Goal: Task Accomplishment & Management: Manage account settings

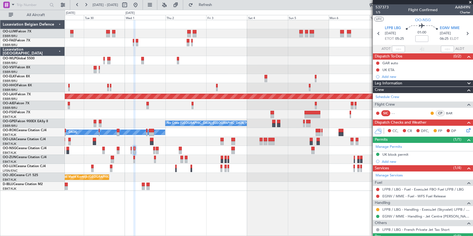
click at [469, 2] on span at bounding box center [469, 2] width 5 height 5
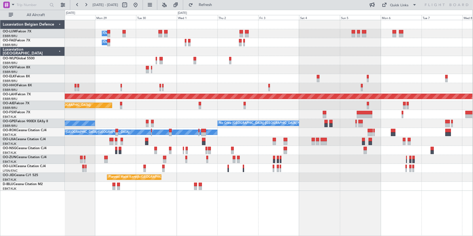
click at [238, 139] on div "A/C Unavailable A/C Unavailable [GEOGRAPHIC_DATA] ([GEOGRAPHIC_DATA] National)" at bounding box center [268, 141] width 407 height 9
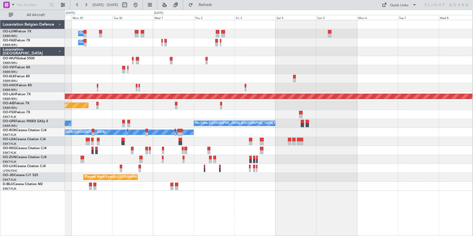
click at [0, 70] on html "[DATE] - [DATE] Refresh Quick Links All Aircraft Owner [GEOGRAPHIC_DATA] Owner …" at bounding box center [236, 118] width 473 height 236
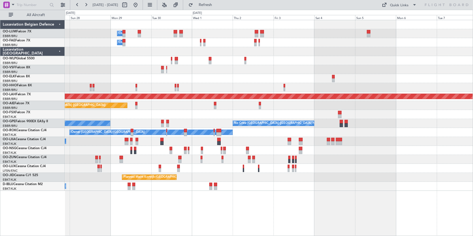
click at [253, 136] on div "Owner Melsbroek Air Base Owner [GEOGRAPHIC_DATA] Planned Maint [GEOGRAPHIC_DATA…" at bounding box center [269, 105] width 408 height 171
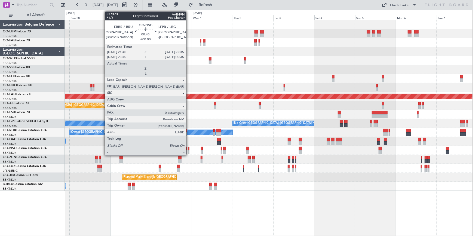
click at [188, 149] on div at bounding box center [189, 149] width 2 height 4
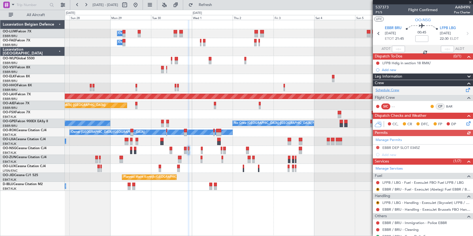
click at [396, 90] on link "Schedule Crew" at bounding box center [387, 90] width 24 height 5
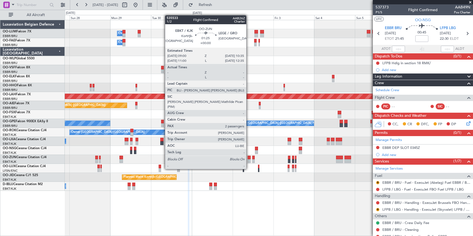
click at [249, 159] on div at bounding box center [249, 158] width 3 height 4
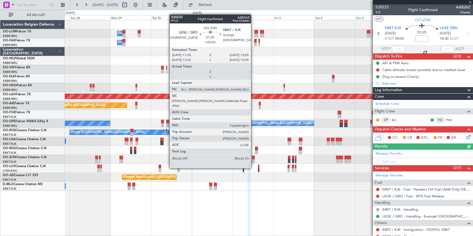
click at [253, 158] on div at bounding box center [253, 158] width 3 height 4
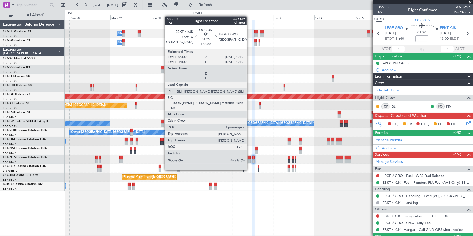
click at [249, 160] on div at bounding box center [249, 161] width 3 height 4
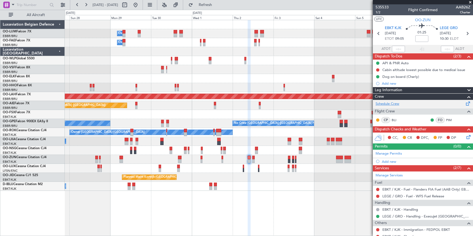
click at [390, 105] on link "Schedule Crew" at bounding box center [387, 103] width 24 height 5
click at [218, 7] on button "Refresh" at bounding box center [202, 5] width 33 height 9
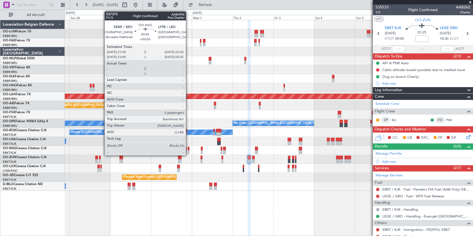
click at [188, 147] on div at bounding box center [189, 149] width 2 height 4
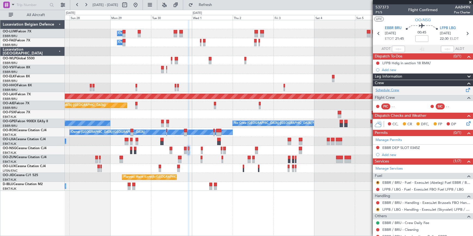
click at [392, 88] on link "Schedule Crew" at bounding box center [387, 90] width 24 height 5
click at [210, 4] on button "Refresh" at bounding box center [202, 5] width 33 height 9
click at [218, 8] on button "Refresh" at bounding box center [202, 5] width 33 height 9
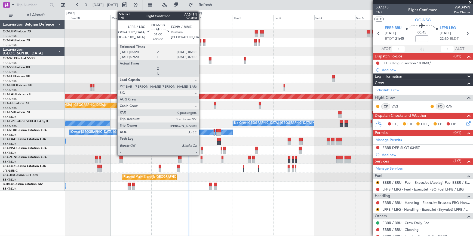
click at [201, 149] on div at bounding box center [202, 149] width 2 height 4
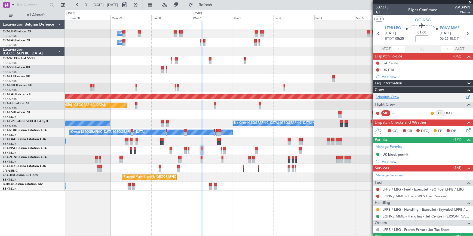
click at [390, 97] on link "Schedule Crew" at bounding box center [387, 96] width 24 height 5
click at [215, 5] on span "Refresh" at bounding box center [205, 5] width 23 height 4
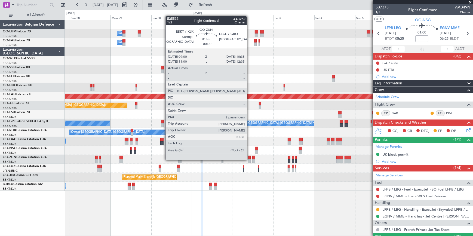
click at [249, 159] on div at bounding box center [249, 161] width 3 height 4
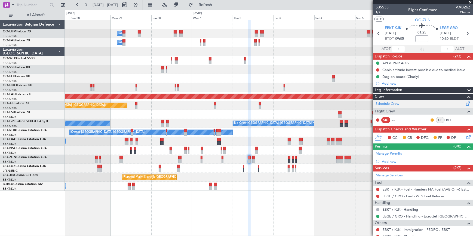
click at [386, 103] on link "Schedule Crew" at bounding box center [387, 103] width 24 height 5
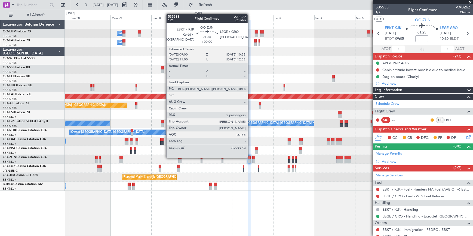
click at [250, 157] on div at bounding box center [249, 158] width 3 height 4
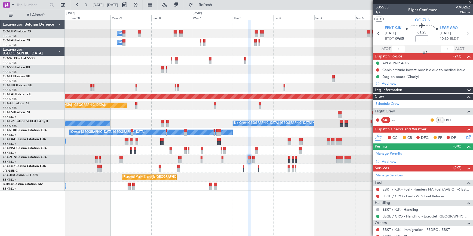
click at [249, 157] on div at bounding box center [249, 158] width 3 height 4
click at [390, 103] on link "Schedule Crew" at bounding box center [387, 103] width 24 height 5
click at [208, 2] on button "Refresh" at bounding box center [202, 5] width 33 height 9
click at [265, 197] on div "Owner Melsbroek Air Base Owner Melsbroek Air Base Planned Maint Kortrijk-Wevelg…" at bounding box center [269, 128] width 408 height 216
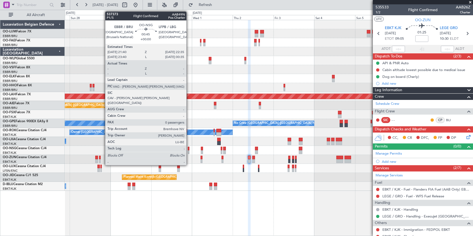
click at [189, 149] on div at bounding box center [189, 149] width 2 height 4
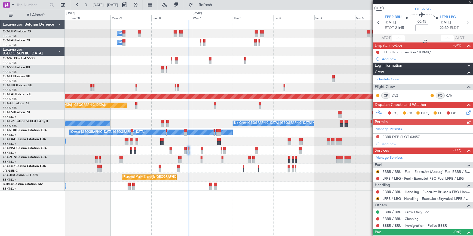
scroll to position [19, 0]
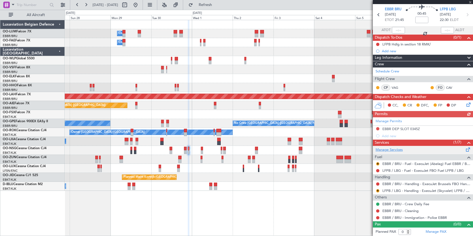
click at [399, 151] on link "Manage Services" at bounding box center [388, 149] width 27 height 5
click at [217, 7] on span "Refresh" at bounding box center [205, 5] width 23 height 4
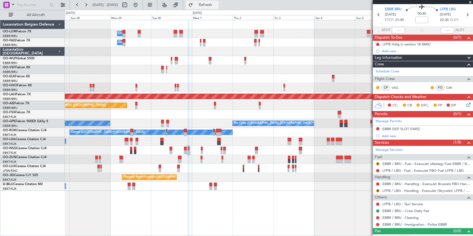
click at [217, 6] on span "Refresh" at bounding box center [205, 5] width 23 height 4
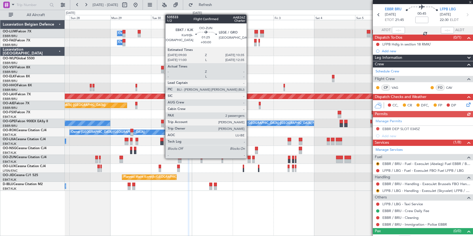
click at [249, 158] on div at bounding box center [249, 158] width 3 height 4
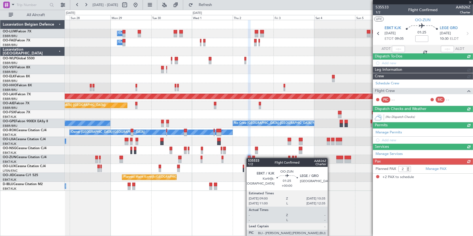
scroll to position [0, 0]
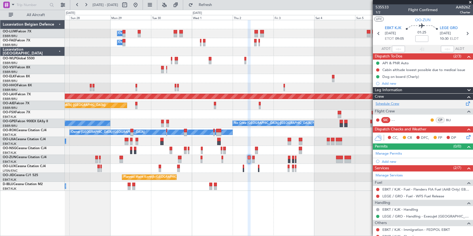
click at [386, 104] on link "Schedule Crew" at bounding box center [387, 103] width 24 height 5
click at [218, 7] on button "Refresh" at bounding box center [202, 5] width 33 height 9
click at [299, 190] on div "A/C Unavailable Kortrijk-Wevelgem A/C Unavailable Brussels (Brussels National) …" at bounding box center [268, 186] width 407 height 9
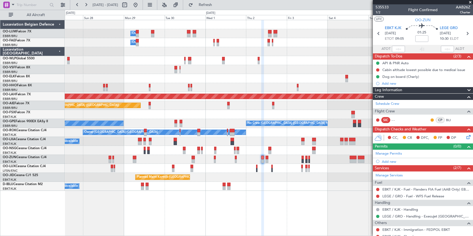
click at [336, 199] on div "Owner Melsbroek Air Base Owner Melsbroek Air Base Planned Maint Kortrijk-Wevelg…" at bounding box center [269, 128] width 408 height 216
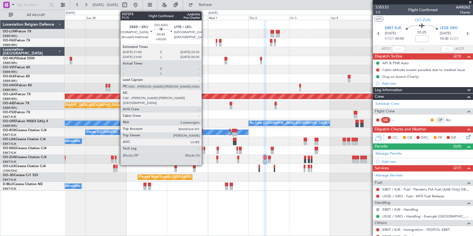
click at [204, 149] on div at bounding box center [204, 149] width 2 height 4
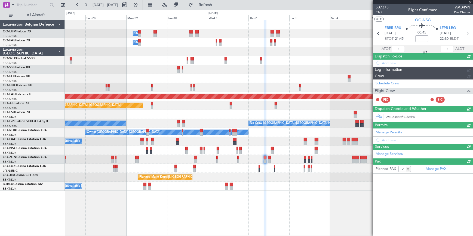
type input "0"
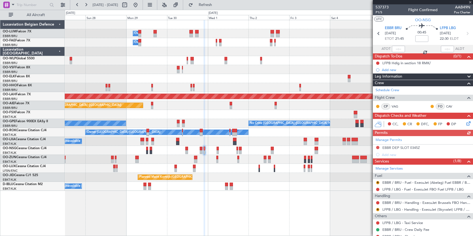
scroll to position [25, 0]
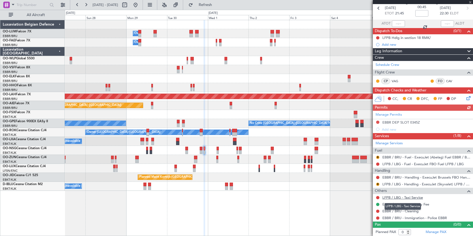
click at [403, 196] on link "LFPB / LBG - Taxi Service" at bounding box center [402, 197] width 41 height 5
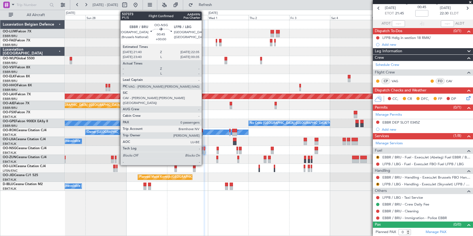
click at [204, 149] on div at bounding box center [204, 149] width 2 height 4
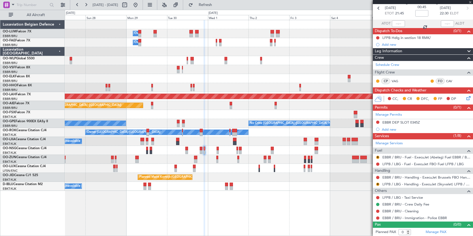
scroll to position [0, 0]
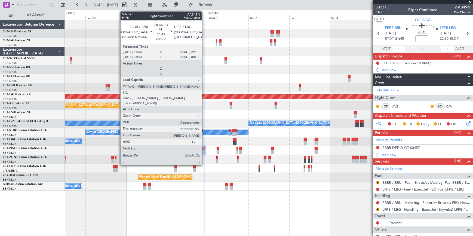
click at [204, 149] on div at bounding box center [204, 149] width 2 height 4
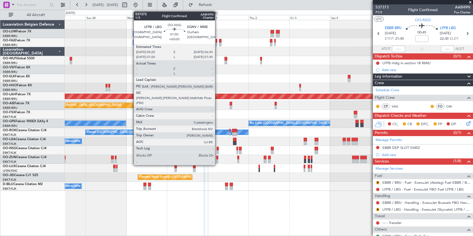
click at [217, 147] on div at bounding box center [218, 149] width 2 height 4
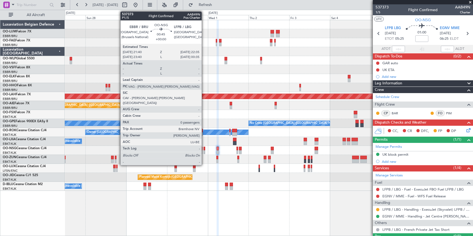
click at [204, 147] on div at bounding box center [204, 149] width 2 height 4
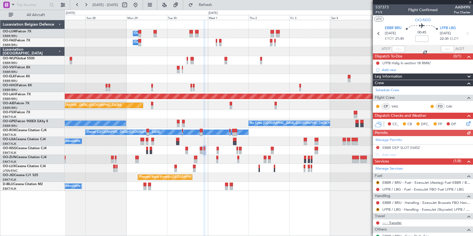
click at [397, 223] on link "--- - Transfer" at bounding box center [391, 222] width 19 height 5
click at [218, 8] on button "Refresh" at bounding box center [202, 5] width 33 height 9
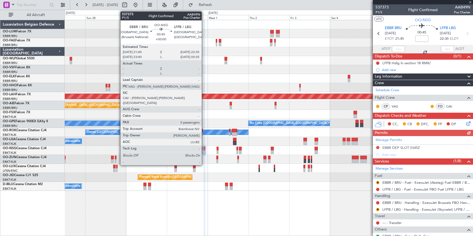
click at [204, 147] on div at bounding box center [204, 149] width 2 height 4
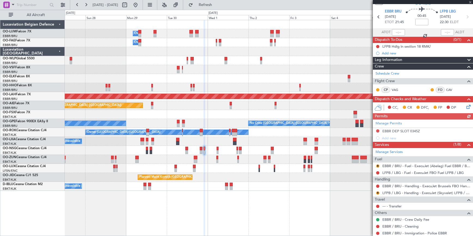
scroll to position [24, 0]
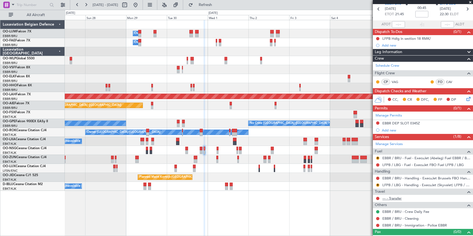
click at [399, 198] on link "--- - Transfer" at bounding box center [391, 198] width 19 height 5
click at [218, 2] on button "Refresh" at bounding box center [202, 5] width 33 height 9
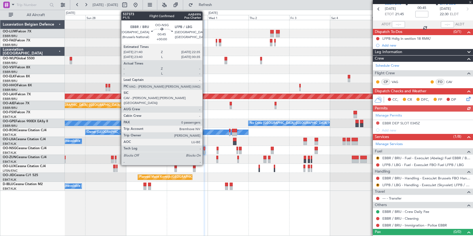
click at [205, 148] on div at bounding box center [204, 149] width 2 height 4
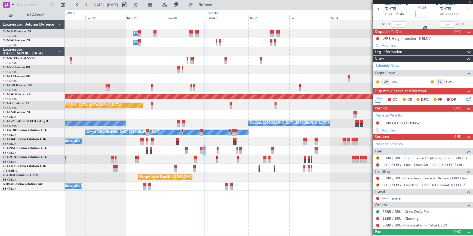
scroll to position [0, 0]
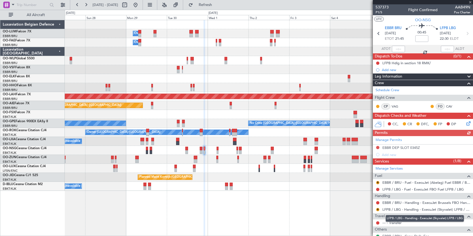
click at [397, 222] on mat-tooltip-component "LFPB / LBG - Handling - ExecuJet (Skyvalet) LFPB / LBG" at bounding box center [425, 218] width 86 height 14
click at [392, 221] on link "--- - Transfer" at bounding box center [391, 222] width 19 height 5
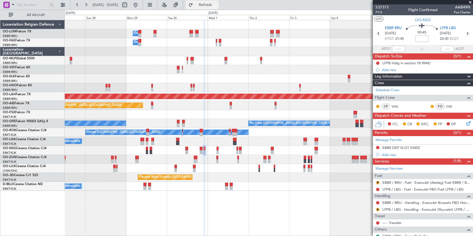
click at [217, 5] on span "Refresh" at bounding box center [205, 5] width 23 height 4
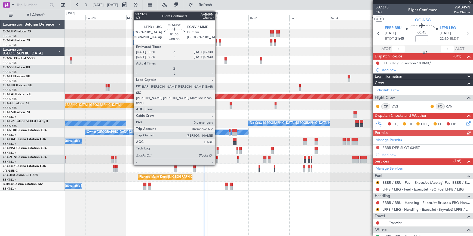
click at [217, 149] on div at bounding box center [218, 149] width 2 height 4
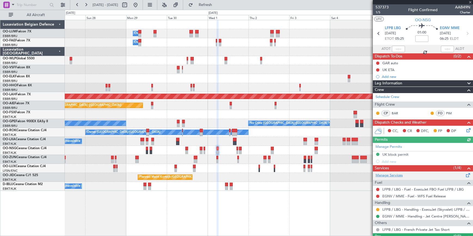
click at [392, 173] on link "Manage Services" at bounding box center [388, 175] width 27 height 5
click at [212, 3] on button "Refresh" at bounding box center [202, 5] width 33 height 9
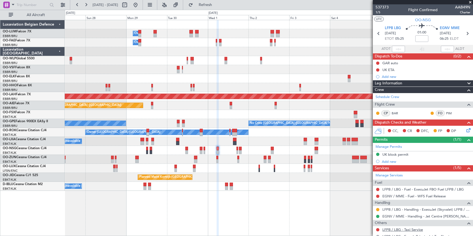
click at [403, 228] on link "LFPB / LBG - Taxi Service" at bounding box center [402, 229] width 41 height 5
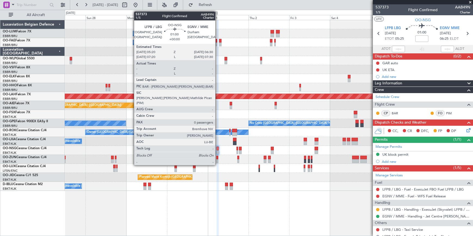
click at [218, 149] on div at bounding box center [218, 149] width 2 height 4
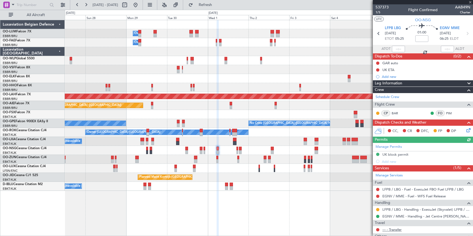
click at [397, 230] on link "--- - Transfer" at bounding box center [391, 229] width 19 height 5
click at [217, 5] on span "Refresh" at bounding box center [205, 5] width 23 height 4
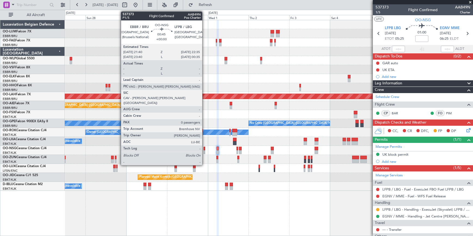
click at [205, 149] on div at bounding box center [204, 149] width 2 height 4
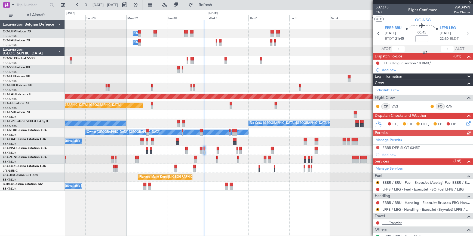
click at [397, 220] on link "--- - Transfer" at bounding box center [391, 222] width 19 height 5
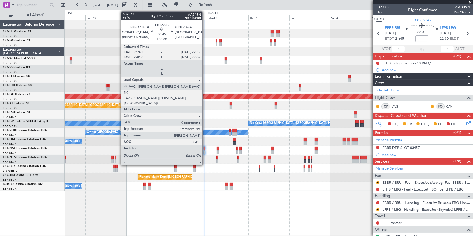
click at [205, 147] on div at bounding box center [204, 149] width 2 height 4
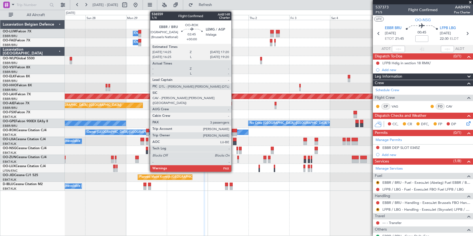
click at [234, 129] on div at bounding box center [234, 131] width 5 height 4
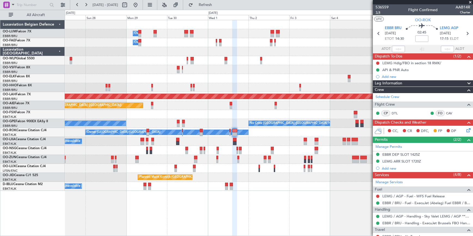
click at [377, 12] on span "1/4" at bounding box center [381, 12] width 13 height 5
click at [394, 97] on link "Schedule Crew" at bounding box center [387, 96] width 24 height 5
click at [217, 5] on span "Refresh" at bounding box center [205, 5] width 23 height 4
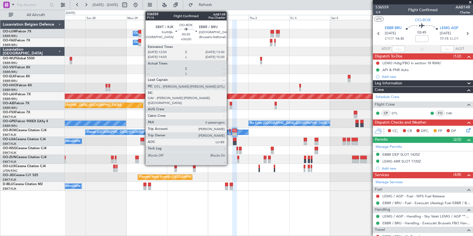
click at [229, 130] on div at bounding box center [229, 131] width 1 height 4
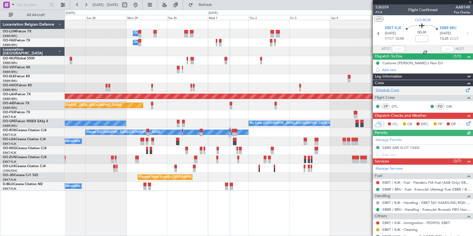
click at [383, 91] on link "Schedule Crew" at bounding box center [387, 90] width 24 height 5
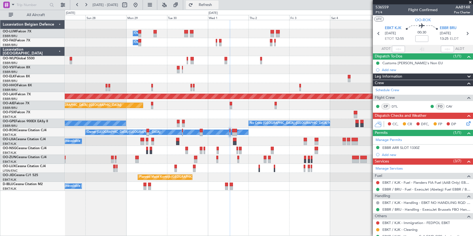
click at [217, 6] on span "Refresh" at bounding box center [205, 5] width 23 height 4
click at [209, 7] on button "Refresh" at bounding box center [202, 5] width 33 height 9
click at [207, 2] on button "Refresh" at bounding box center [202, 5] width 33 height 9
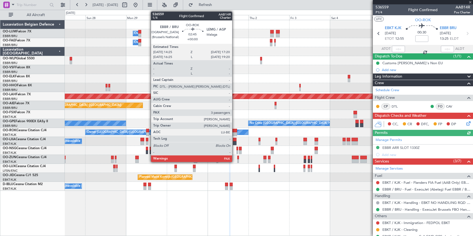
click at [234, 130] on div at bounding box center [234, 131] width 5 height 4
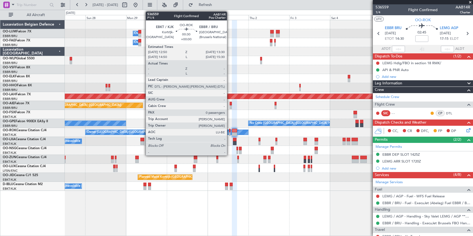
click at [230, 130] on div "Owner [GEOGRAPHIC_DATA]-[GEOGRAPHIC_DATA]" at bounding box center [166, 132] width 163 height 5
click at [229, 129] on div at bounding box center [229, 131] width 1 height 4
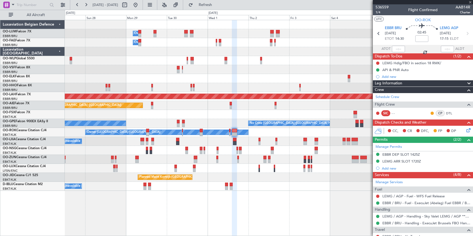
type input "0"
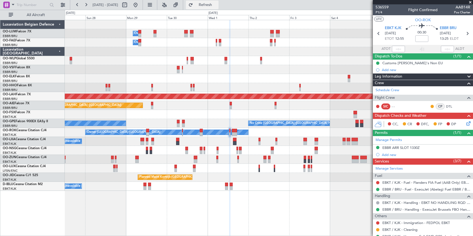
click at [211, 3] on button "Refresh" at bounding box center [202, 5] width 33 height 9
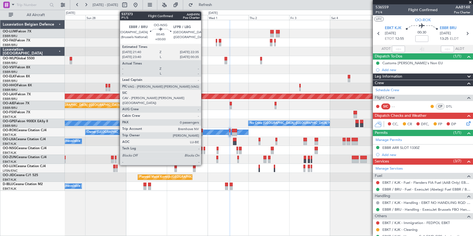
click at [203, 147] on div at bounding box center [204, 149] width 2 height 4
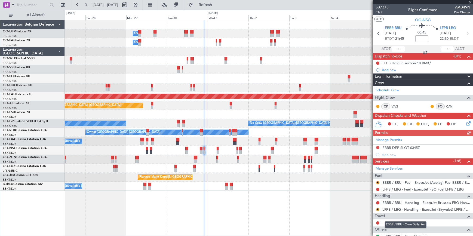
click at [399, 223] on div "EBBR / BRU - Crew Daily Fee" at bounding box center [406, 224] width 42 height 7
click at [400, 222] on link "--- - Transfer" at bounding box center [391, 222] width 19 height 5
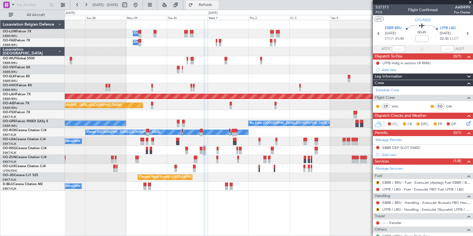
click at [217, 5] on span "Refresh" at bounding box center [205, 5] width 23 height 4
click at [217, 4] on span "Refresh" at bounding box center [205, 5] width 23 height 4
click at [470, 2] on span at bounding box center [469, 2] width 5 height 5
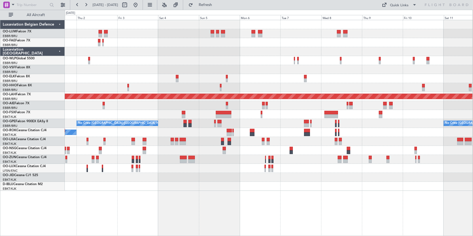
click at [123, 202] on div "Owner Melsbroek Air Base Owner Melsbroek Air Base Owner Melsbroek Air Base Plan…" at bounding box center [269, 128] width 408 height 216
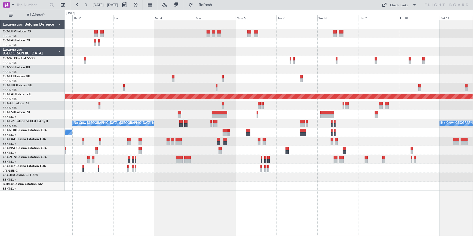
click at [446, 128] on div "Owner [GEOGRAPHIC_DATA]-[GEOGRAPHIC_DATA]" at bounding box center [269, 132] width 408 height 9
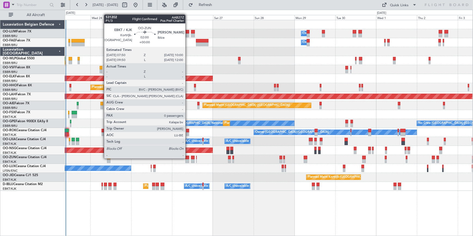
click at [188, 158] on div at bounding box center [187, 158] width 4 height 4
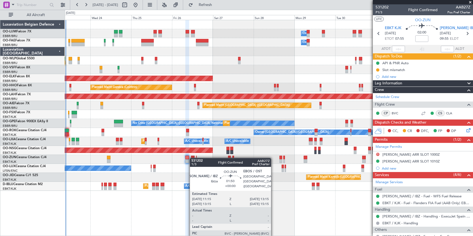
click at [192, 158] on div at bounding box center [193, 158] width 4 height 4
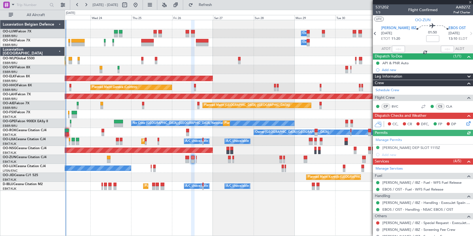
click at [197, 157] on div "Planned Maint Kortrijk-Wevelgem Owner" at bounding box center [268, 159] width 407 height 9
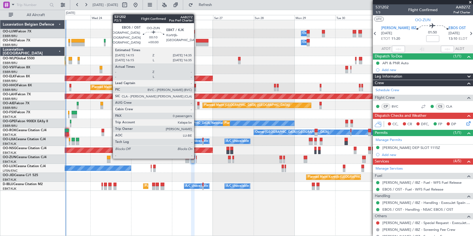
click at [196, 157] on div at bounding box center [196, 158] width 1 height 4
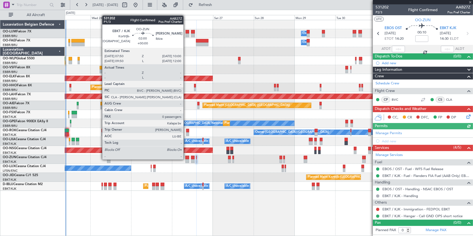
click at [186, 159] on div at bounding box center [187, 161] width 4 height 4
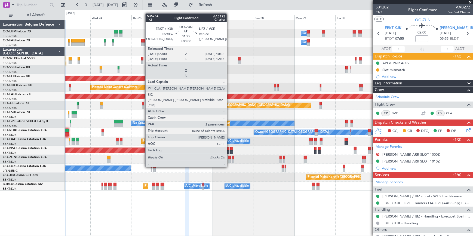
click at [229, 157] on div at bounding box center [229, 158] width 3 height 4
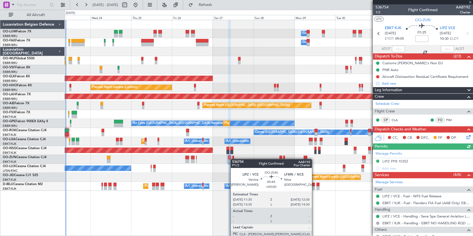
click at [233, 159] on div at bounding box center [233, 161] width 2 height 4
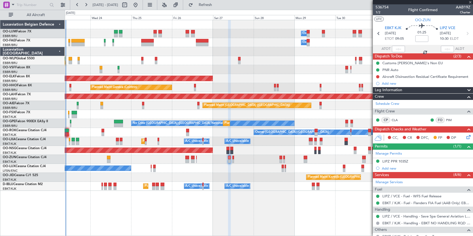
type input "0"
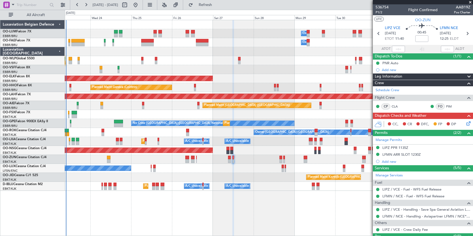
click at [470, 1] on span at bounding box center [469, 2] width 5 height 5
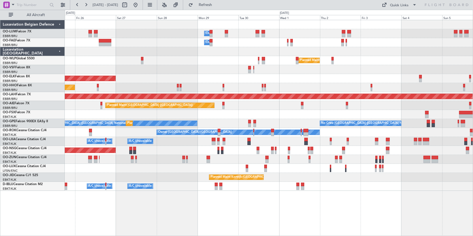
click at [211, 207] on div "Owner Melsbroek Air Base Owner [GEOGRAPHIC_DATA] Planned Maint Milan ([GEOGRAPH…" at bounding box center [269, 128] width 408 height 216
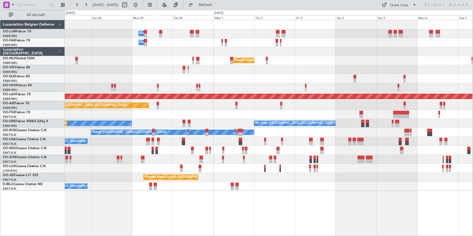
click at [192, 197] on div "Owner Melsbroek Air Base Owner [GEOGRAPHIC_DATA] Planned Maint Milan ([GEOGRAPH…" at bounding box center [269, 128] width 408 height 216
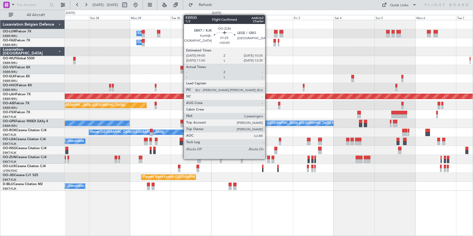
click at [267, 158] on div at bounding box center [268, 158] width 3 height 4
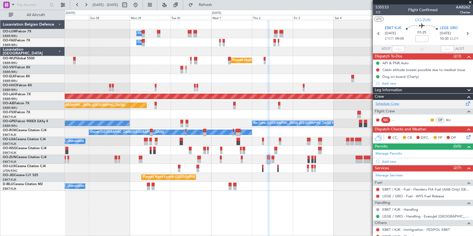
click at [387, 104] on link "Schedule Crew" at bounding box center [387, 103] width 24 height 5
click at [217, 5] on span "Refresh" at bounding box center [205, 5] width 23 height 4
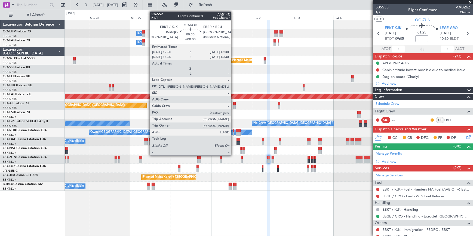
click at [233, 133] on div at bounding box center [233, 134] width 1 height 4
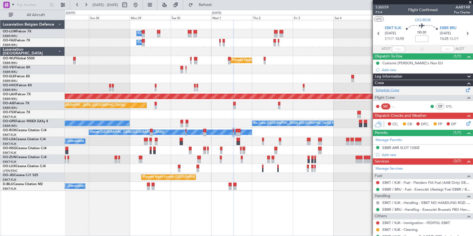
click at [389, 90] on link "Schedule Crew" at bounding box center [387, 90] width 24 height 5
click at [217, 5] on span "Refresh" at bounding box center [205, 5] width 23 height 4
click at [216, 5] on span "Refresh" at bounding box center [205, 5] width 23 height 4
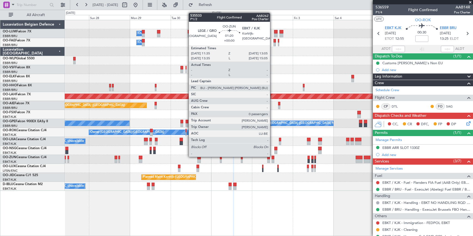
click at [272, 156] on div at bounding box center [272, 158] width 3 height 4
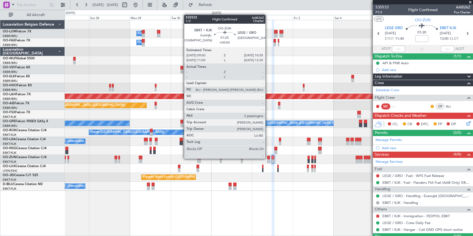
click at [268, 158] on div at bounding box center [268, 158] width 3 height 4
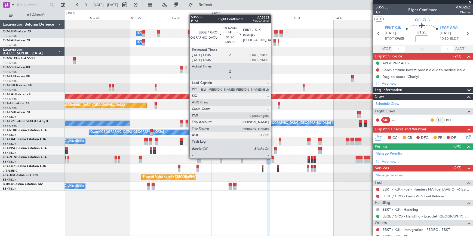
click at [273, 158] on div at bounding box center [272, 158] width 3 height 4
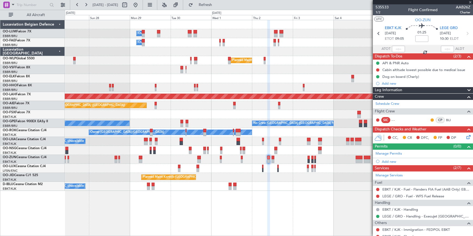
type input "0"
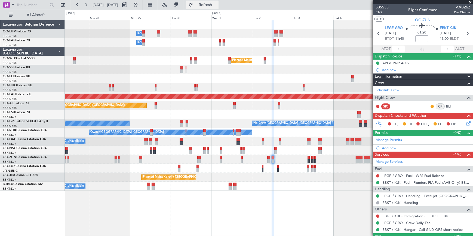
click at [218, 7] on button "Refresh" at bounding box center [202, 5] width 33 height 9
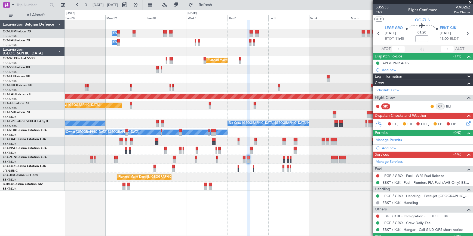
click at [308, 208] on div "Owner Melsbroek Air Base Owner Melsbroek Air Base Planned Maint Milan (Linate) …" at bounding box center [269, 128] width 408 height 216
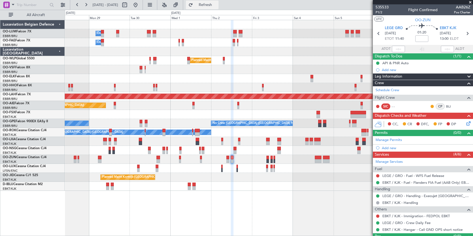
click at [218, 8] on button "Refresh" at bounding box center [202, 5] width 33 height 9
click at [215, 5] on span "Refresh" at bounding box center [205, 5] width 23 height 4
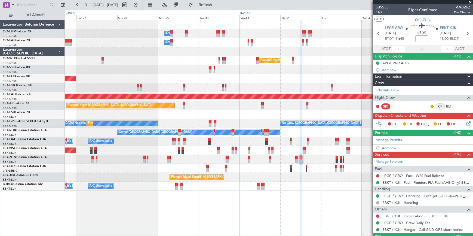
click at [219, 215] on div "Owner Melsbroek Air Base Owner Melsbroek Air Base Planned Maint Milan (Linate) …" at bounding box center [269, 128] width 408 height 216
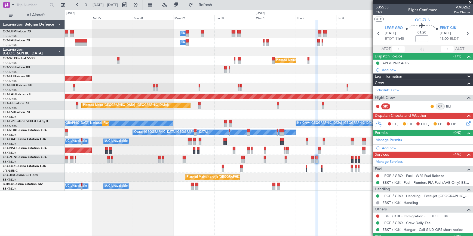
click at [273, 220] on div "Owner Melsbroek Air Base Owner Melsbroek Air Base Planned Maint Milan (Linate) …" at bounding box center [269, 128] width 408 height 216
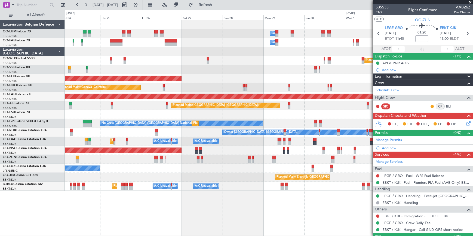
click at [254, 217] on div "Owner Melsbroek Air Base Owner Melsbroek Air Base Planned Maint Milan (Linate) …" at bounding box center [269, 128] width 408 height 216
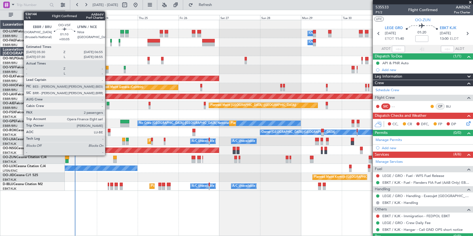
click at [107, 68] on div at bounding box center [107, 68] width 2 height 4
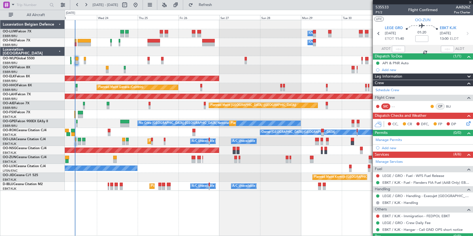
type input "+00:05"
type input "2"
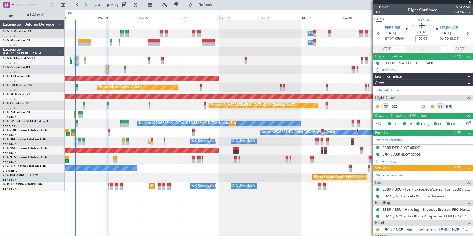
click at [205, 206] on div "Owner Melsbroek Air Base Owner Melsbroek Air Base Planned Maint Brussels (Bruss…" at bounding box center [269, 128] width 408 height 216
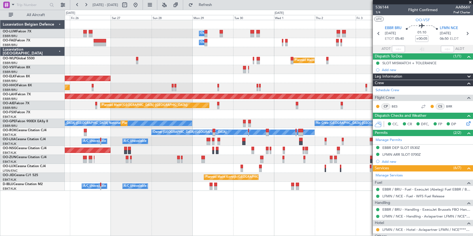
click at [214, 209] on div "Owner Melsbroek Air Base Owner Melsbroek Air Base Planned Maint Milan (Linate) …" at bounding box center [269, 128] width 408 height 216
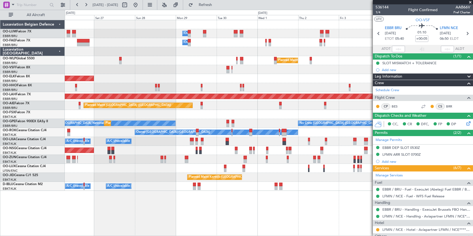
click at [206, 212] on div "Owner Melsbroek Air Base Owner Melsbroek Air Base Planned Maint Milan (Linate) …" at bounding box center [269, 128] width 408 height 216
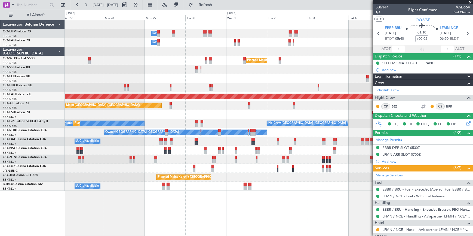
click at [226, 215] on div "Owner Melsbroek Air Base Owner Melsbroek Air Base Planned Maint Milan (Linate) …" at bounding box center [269, 128] width 408 height 216
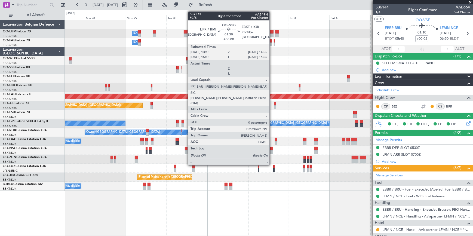
click at [272, 150] on div at bounding box center [271, 149] width 3 height 4
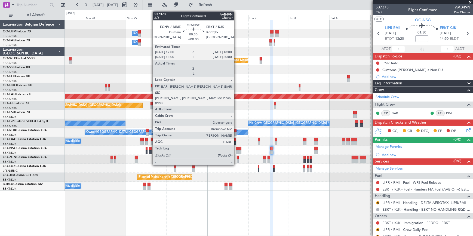
click at [236, 149] on div at bounding box center [237, 149] width 2 height 4
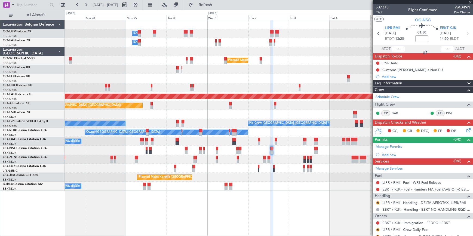
type input "2"
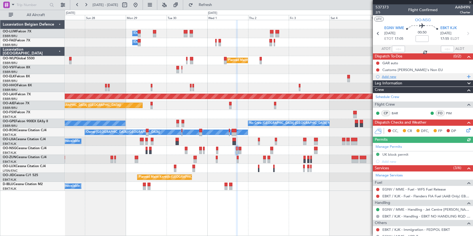
click at [391, 76] on div "Add new" at bounding box center [424, 76] width 84 height 5
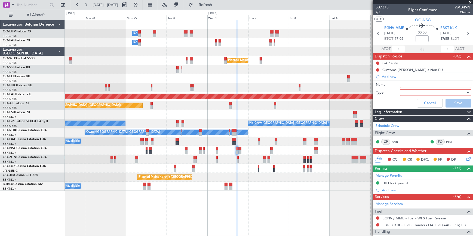
click at [403, 84] on input "Name:" at bounding box center [436, 85] width 72 height 6
click at [435, 84] on input "Line check" at bounding box center [436, 85] width 72 height 6
type input "Line check PIM"
click at [415, 91] on div at bounding box center [433, 92] width 63 height 8
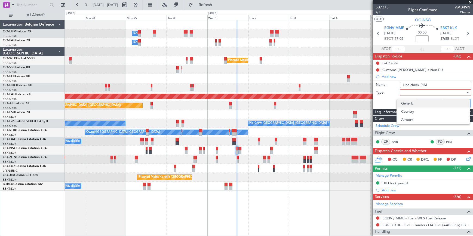
click at [411, 104] on span "Generic" at bounding box center [433, 103] width 64 height 8
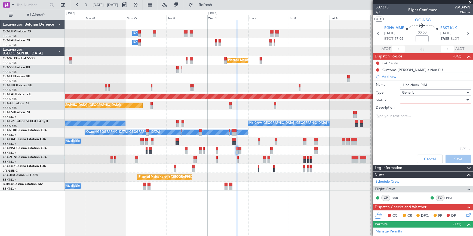
click at [410, 100] on div at bounding box center [433, 100] width 63 height 8
click at [410, 112] on span "Not Started" at bounding box center [433, 111] width 64 height 8
click at [461, 160] on button "Save" at bounding box center [458, 158] width 26 height 9
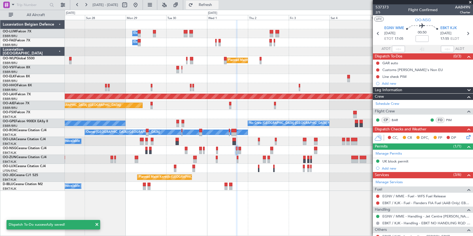
click at [217, 7] on span "Refresh" at bounding box center [205, 5] width 23 height 4
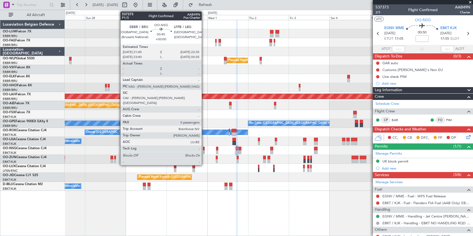
click at [204, 147] on div at bounding box center [204, 149] width 2 height 4
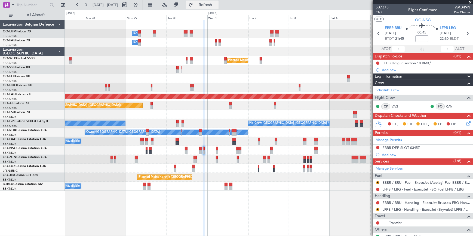
click at [216, 3] on span "Refresh" at bounding box center [205, 5] width 23 height 4
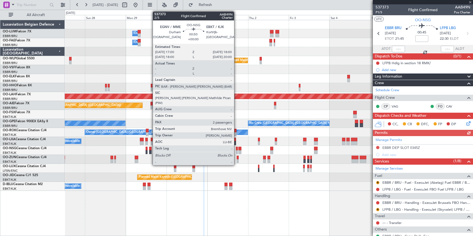
click at [236, 148] on div at bounding box center [237, 149] width 2 height 4
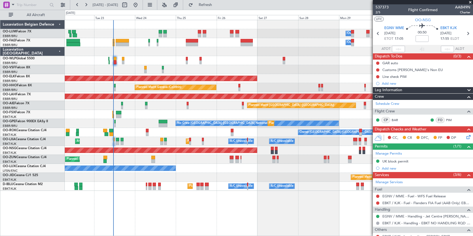
click at [308, 212] on div "Owner Melsbroek Air Base Owner Melsbroek Air Base Planned Maint Brussels (Bruss…" at bounding box center [269, 128] width 408 height 216
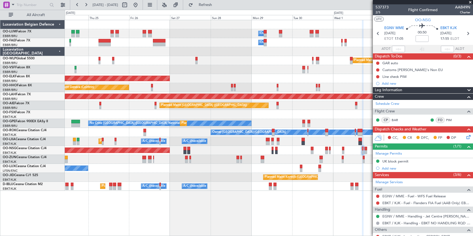
click at [216, 216] on div "Owner Melsbroek Air Base Owner Melsbroek Air Base Planned Maint Milan (Linate) …" at bounding box center [269, 128] width 408 height 216
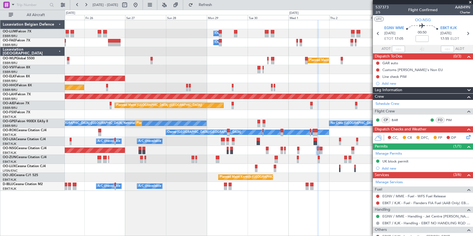
click at [227, 215] on div "Owner Melsbroek Air Base Owner Melsbroek Air Base Planned Maint Milan (Linate) …" at bounding box center [269, 128] width 408 height 216
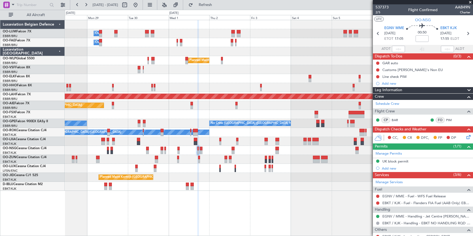
click at [209, 225] on div "Owner Melsbroek Air Base Owner Melsbroek Air Base Planned Maint Milan (Linate) …" at bounding box center [269, 128] width 408 height 216
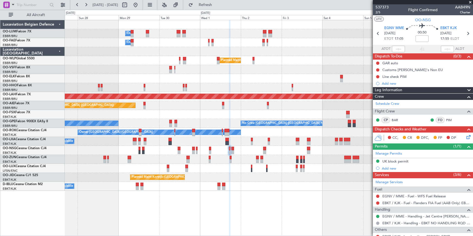
click at [207, 203] on div "Owner Melsbroek Air Base Owner Melsbroek Air Base Planned Maint Milan (Linate) …" at bounding box center [269, 128] width 408 height 216
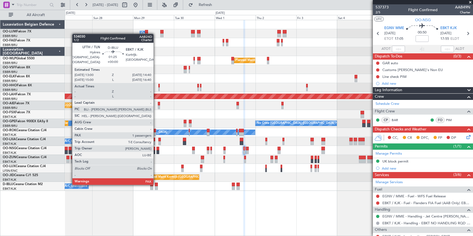
click at [156, 184] on div at bounding box center [156, 185] width 3 height 4
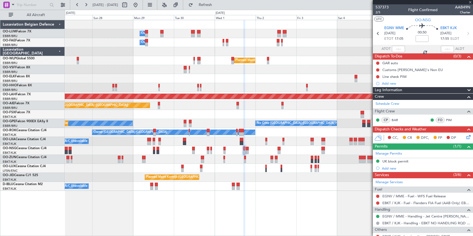
type input "1"
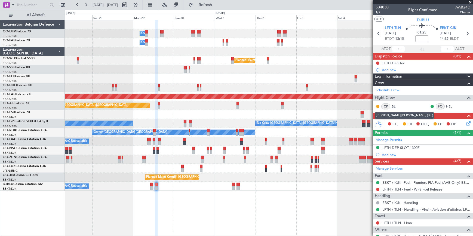
click at [396, 106] on link "BLI" at bounding box center [397, 106] width 12 height 5
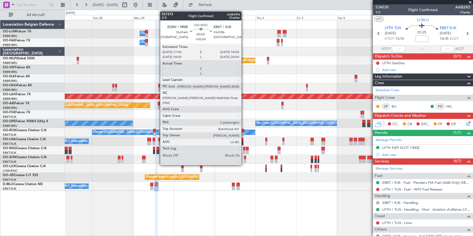
click at [244, 148] on div at bounding box center [244, 149] width 2 height 4
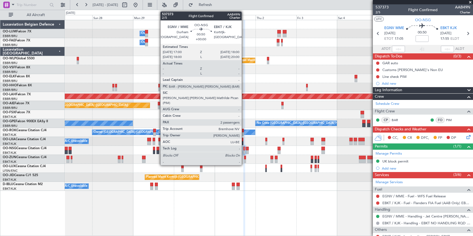
click at [244, 149] on div at bounding box center [244, 149] width 2 height 4
click at [244, 148] on div at bounding box center [244, 149] width 2 height 4
click at [244, 149] on div at bounding box center [244, 149] width 2 height 4
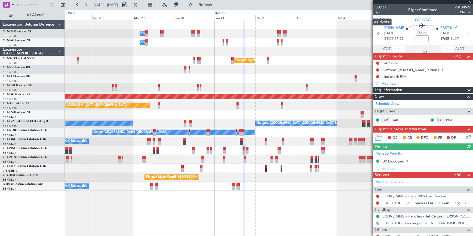
click at [378, 13] on span "2/5" at bounding box center [381, 12] width 13 height 5
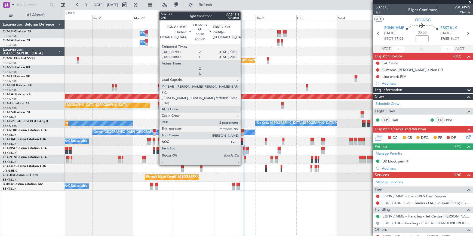
click at [243, 148] on div at bounding box center [244, 149] width 2 height 4
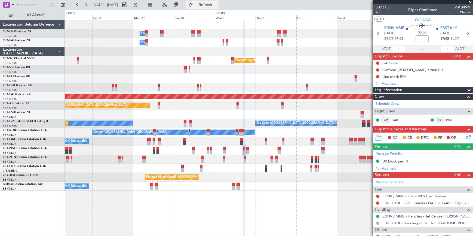
click at [217, 4] on span "Refresh" at bounding box center [205, 5] width 23 height 4
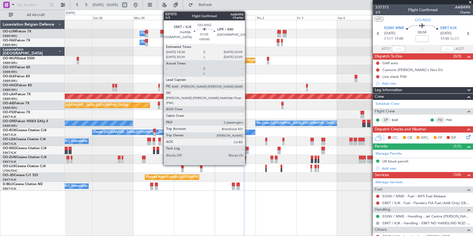
click at [247, 150] on div at bounding box center [247, 152] width 3 height 4
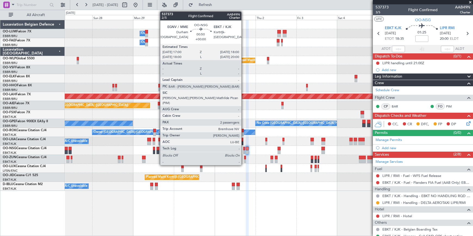
click at [244, 149] on div at bounding box center [244, 149] width 2 height 4
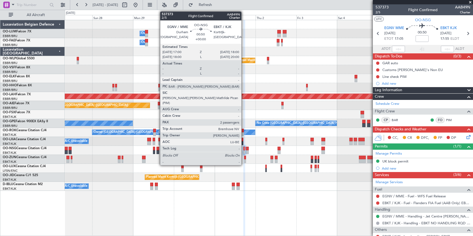
click at [244, 149] on div at bounding box center [244, 149] width 2 height 4
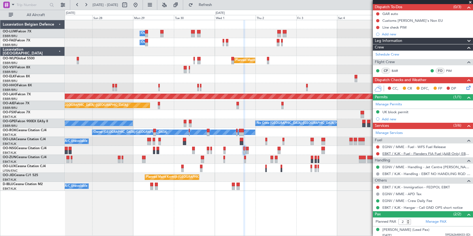
scroll to position [63, 0]
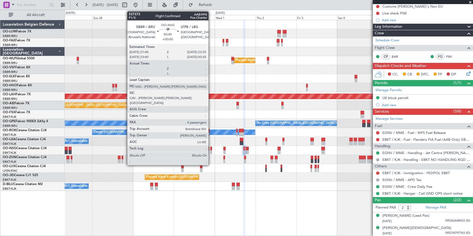
click at [211, 148] on div at bounding box center [211, 149] width 2 height 4
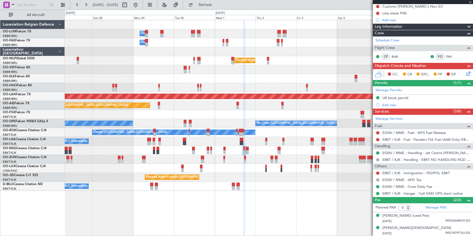
scroll to position [0, 0]
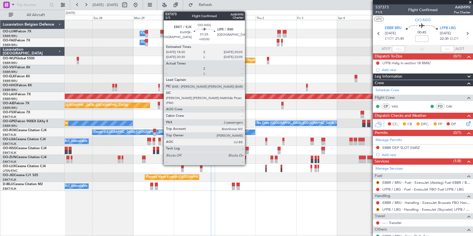
click at [247, 148] on div at bounding box center [247, 149] width 3 height 4
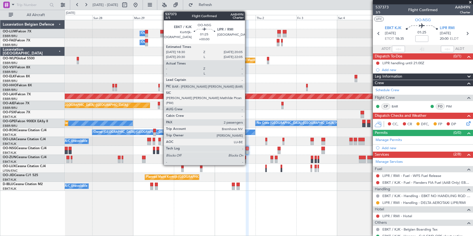
click at [247, 150] on div at bounding box center [247, 152] width 3 height 4
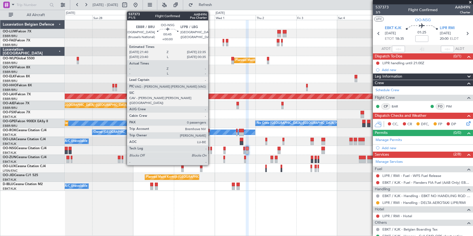
click at [211, 149] on div at bounding box center [211, 149] width 2 height 4
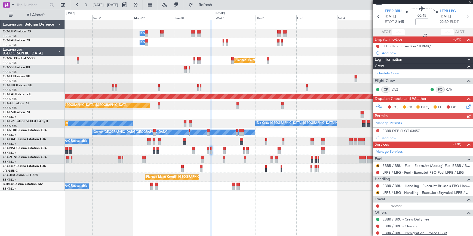
scroll to position [24, 0]
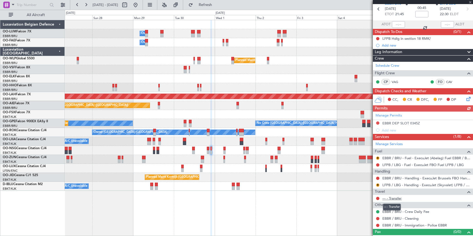
click at [397, 197] on link "--- - Transfer" at bounding box center [391, 198] width 19 height 5
click at [212, 5] on span "Refresh" at bounding box center [205, 5] width 23 height 4
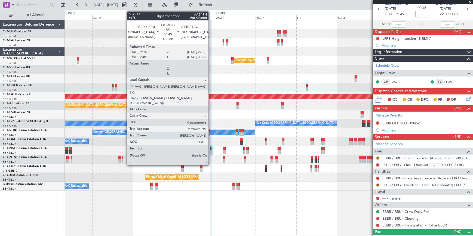
click at [211, 149] on div at bounding box center [211, 149] width 2 height 4
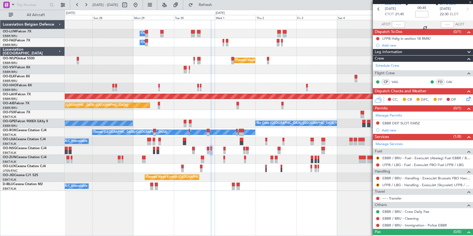
scroll to position [0, 0]
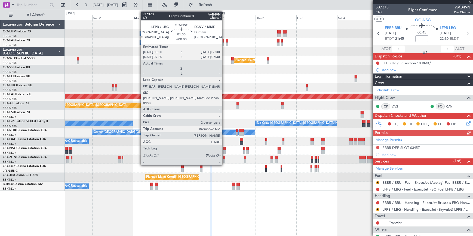
click at [224, 148] on div at bounding box center [224, 149] width 2 height 4
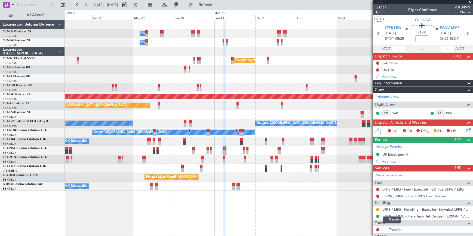
click at [396, 230] on link "--- - Transfer" at bounding box center [391, 229] width 19 height 5
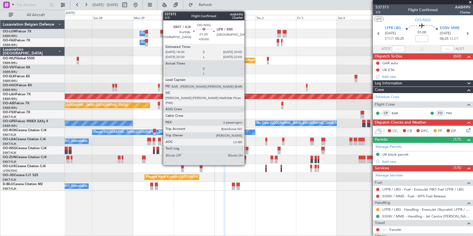
click at [247, 148] on div at bounding box center [247, 149] width 3 height 4
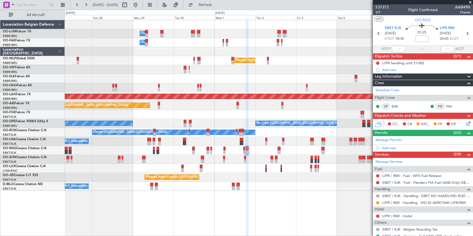
drag, startPoint x: 221, startPoint y: 6, endPoint x: 227, endPoint y: 20, distance: 15.3
click at [217, 6] on span "Refresh" at bounding box center [205, 5] width 23 height 4
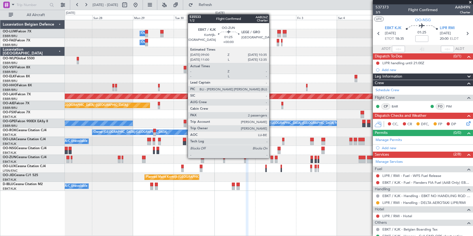
click at [271, 157] on div at bounding box center [271, 158] width 3 height 4
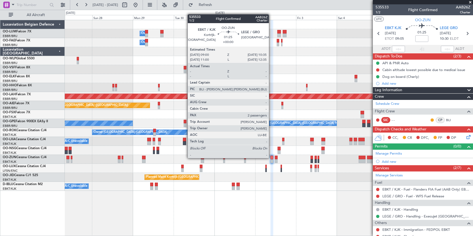
click at [271, 157] on div at bounding box center [271, 158] width 3 height 4
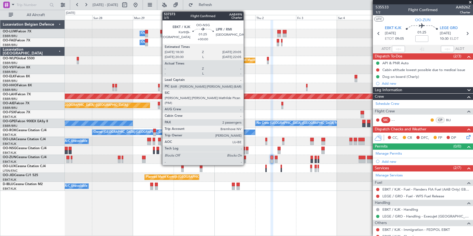
click at [246, 147] on div at bounding box center [247, 149] width 3 height 4
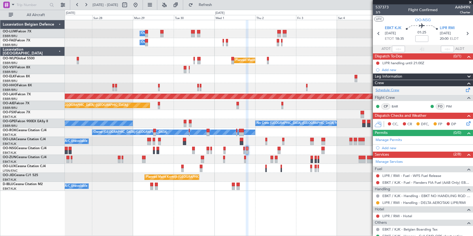
click at [387, 91] on link "Schedule Crew" at bounding box center [387, 90] width 24 height 5
click at [209, 5] on button "Refresh" at bounding box center [202, 5] width 33 height 9
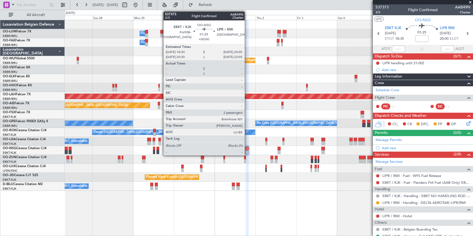
click at [247, 147] on div at bounding box center [247, 149] width 3 height 4
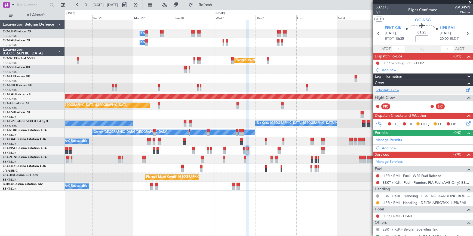
click at [395, 89] on link "Schedule Crew" at bounding box center [387, 90] width 24 height 5
click at [217, 6] on span "Refresh" at bounding box center [205, 5] width 23 height 4
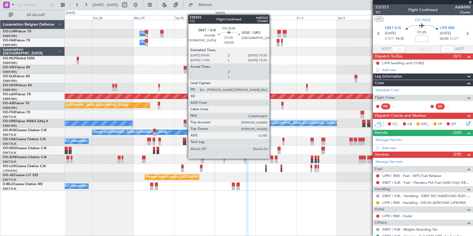
click at [272, 158] on div at bounding box center [271, 158] width 3 height 4
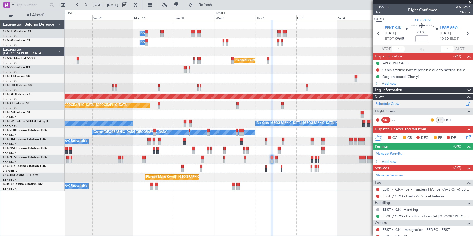
click at [397, 105] on link "Schedule Crew" at bounding box center [387, 103] width 24 height 5
click at [217, 8] on button "Refresh" at bounding box center [202, 5] width 33 height 9
click at [217, 6] on span "Refresh" at bounding box center [205, 5] width 23 height 4
click at [206, 5] on button "Refresh" at bounding box center [202, 5] width 33 height 9
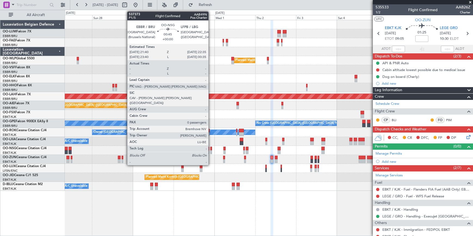
click at [211, 149] on div at bounding box center [211, 149] width 2 height 4
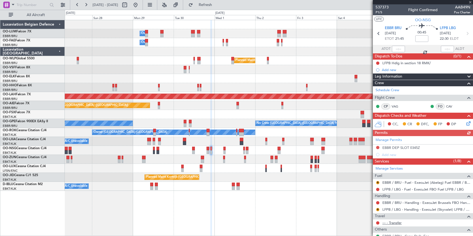
click at [393, 221] on link "--- - Transfer" at bounding box center [391, 222] width 19 height 5
click at [217, 7] on span "Refresh" at bounding box center [205, 5] width 23 height 4
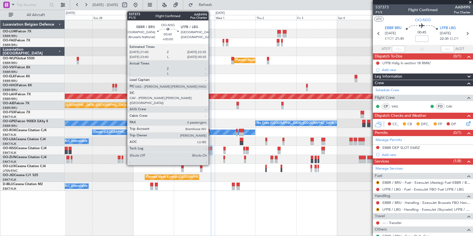
click at [211, 149] on div at bounding box center [211, 149] width 2 height 4
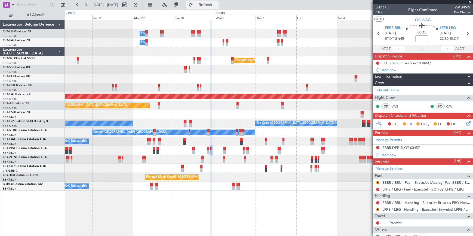
click at [216, 7] on button "Refresh" at bounding box center [202, 5] width 33 height 9
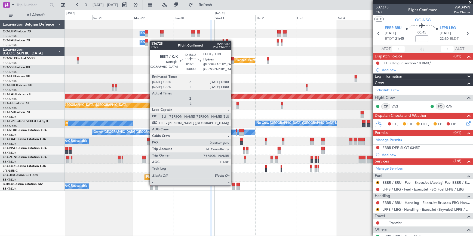
click at [233, 184] on div at bounding box center [233, 185] width 3 height 4
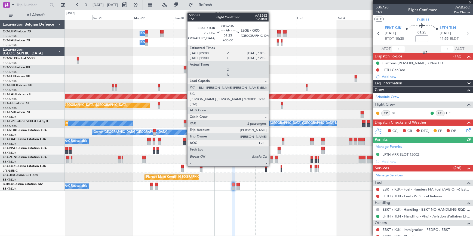
click at [271, 156] on div at bounding box center [271, 158] width 3 height 4
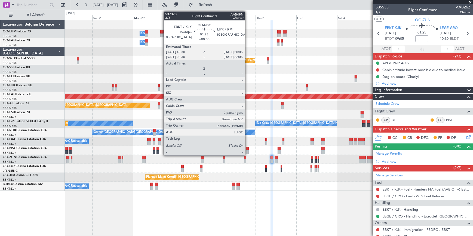
click at [247, 148] on div at bounding box center [247, 149] width 3 height 4
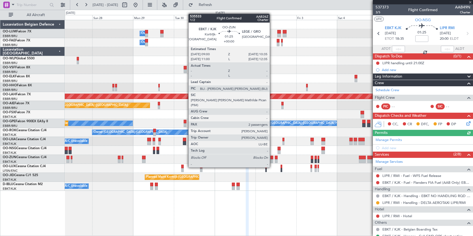
click at [272, 157] on div at bounding box center [271, 158] width 3 height 4
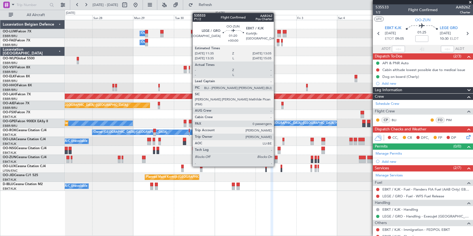
click at [276, 156] on div at bounding box center [276, 158] width 3 height 4
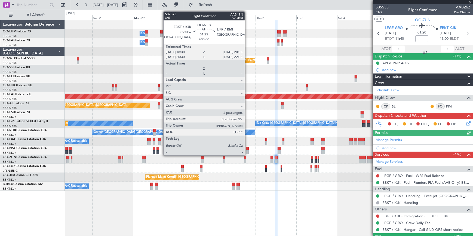
click at [247, 149] on div at bounding box center [247, 149] width 3 height 4
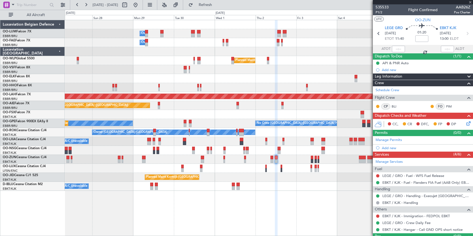
type input "2"
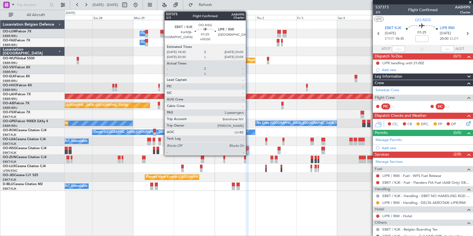
click at [248, 149] on div at bounding box center [247, 149] width 3 height 4
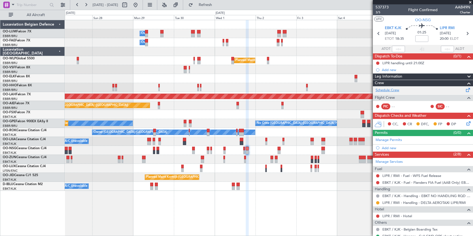
click at [385, 91] on link "Schedule Crew" at bounding box center [387, 90] width 24 height 5
click at [216, 4] on span "Refresh" at bounding box center [205, 5] width 23 height 4
click at [261, 222] on div "Owner Melsbroek Air Base Owner Melsbroek Air Base Planned Maint Milan (Linate) …" at bounding box center [269, 128] width 408 height 216
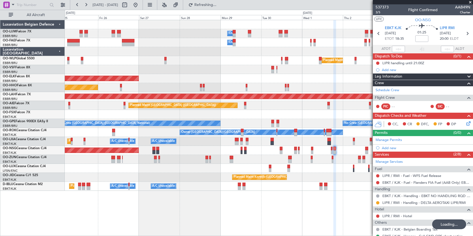
click at [219, 210] on div "Owner Melsbroek Air Base Owner Melsbroek Air Base Planned Maint Milan (Linate) …" at bounding box center [269, 128] width 408 height 216
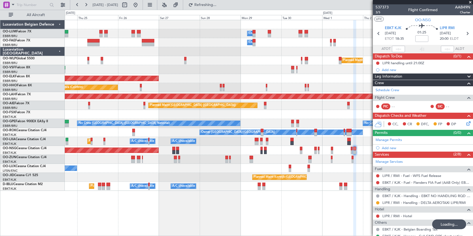
click at [241, 208] on div "Owner Melsbroek Air Base Owner Melsbroek Air Base Planned Maint Milan (Linate) …" at bounding box center [269, 128] width 408 height 216
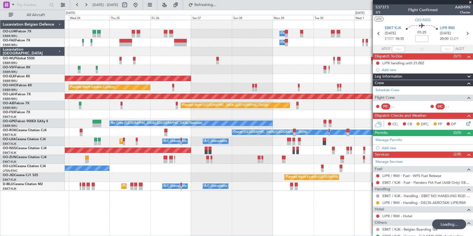
click at [187, 197] on div "Owner Melsbroek Air Base Owner Melsbroek Air Base Planned Maint Brussels (Bruss…" at bounding box center [269, 128] width 408 height 216
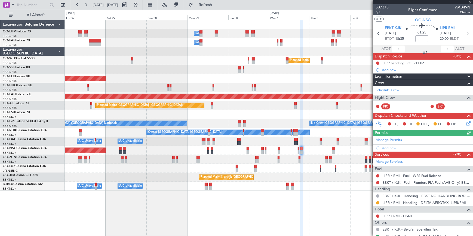
click at [75, 197] on div "Owner Melsbroek Air Base Owner [GEOGRAPHIC_DATA] Planned Maint Milan ([GEOGRAPH…" at bounding box center [269, 128] width 408 height 216
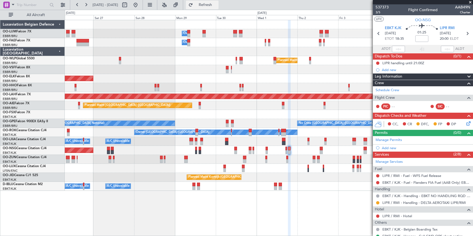
click at [217, 7] on span "Refresh" at bounding box center [205, 5] width 23 height 4
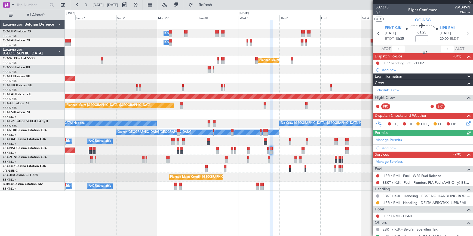
click at [275, 219] on div "Owner Melsbroek Air Base Owner Melsbroek Air Base Planned Maint Milan (Linate) …" at bounding box center [269, 128] width 408 height 216
click at [214, 4] on span "Refresh" at bounding box center [205, 5] width 23 height 4
click at [273, 149] on div "Planned Maint [GEOGRAPHIC_DATA] ([GEOGRAPHIC_DATA])" at bounding box center [268, 150] width 407 height 9
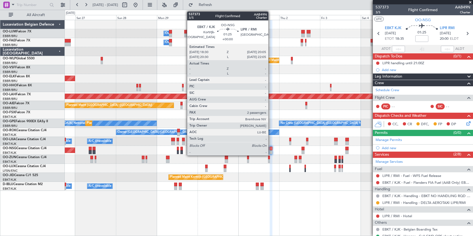
click at [271, 149] on div at bounding box center [271, 149] width 3 height 4
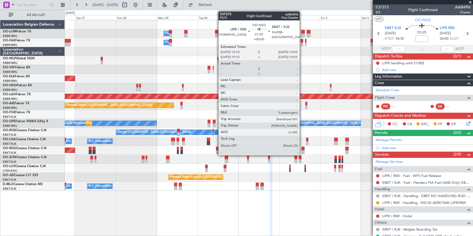
click at [302, 149] on div at bounding box center [302, 149] width 3 height 4
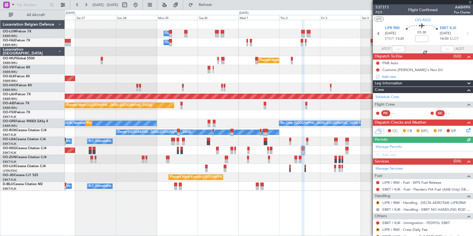
scroll to position [19, 0]
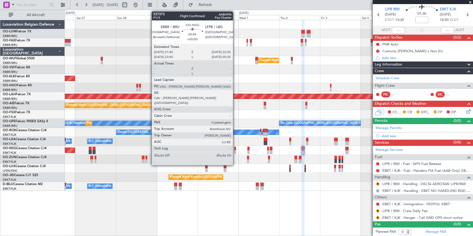
click at [235, 148] on div at bounding box center [235, 149] width 2 height 4
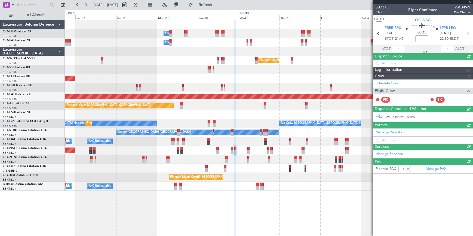
scroll to position [0, 0]
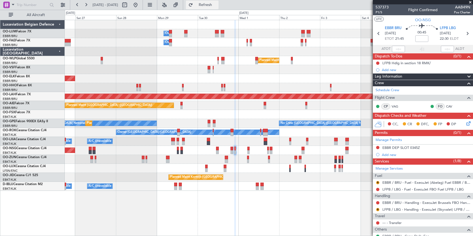
click at [206, 6] on button "Refresh" at bounding box center [202, 5] width 33 height 9
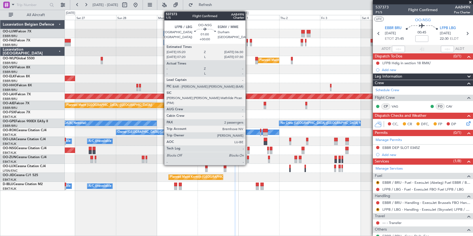
click at [248, 147] on div at bounding box center [248, 149] width 2 height 4
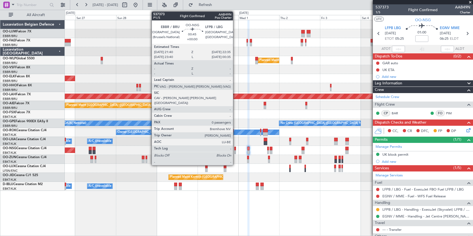
click at [235, 149] on div at bounding box center [235, 149] width 2 height 4
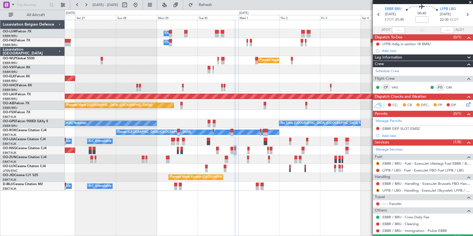
scroll to position [32, 0]
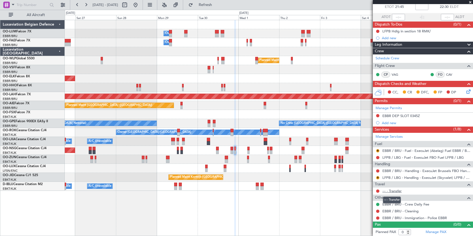
click at [392, 190] on link "--- - Transfer" at bounding box center [391, 190] width 19 height 5
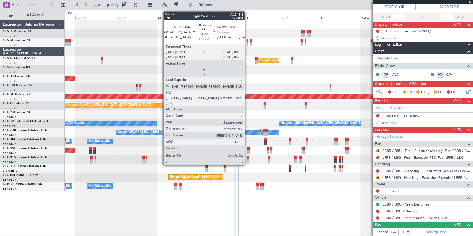
click at [247, 148] on div at bounding box center [248, 149] width 2 height 4
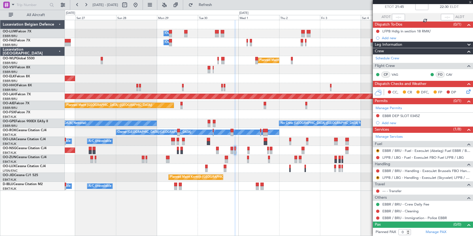
click at [248, 148] on div at bounding box center [248, 149] width 2 height 4
type input "2"
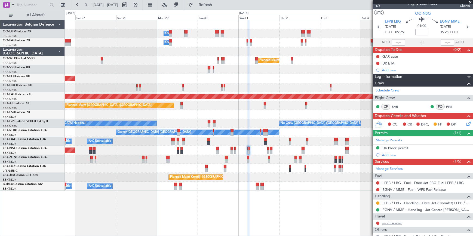
scroll to position [24, 0]
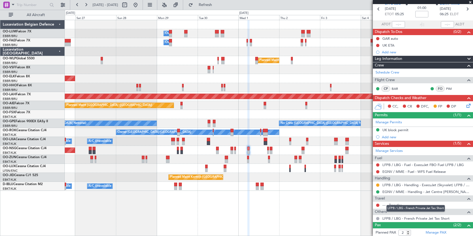
click at [397, 206] on div "LFPB / LBG - French Private Jet Tax Short" at bounding box center [415, 208] width 58 height 7
click at [395, 205] on link "--- - Transfer" at bounding box center [391, 205] width 19 height 5
click at [217, 5] on span "Refresh" at bounding box center [205, 5] width 23 height 4
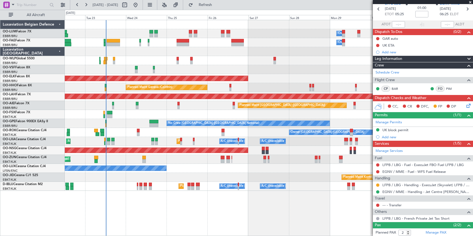
click at [338, 222] on div "Owner Melsbroek Air Base Owner Melsbroek Air Base Planned Maint Brussels (Bruss…" at bounding box center [269, 128] width 408 height 216
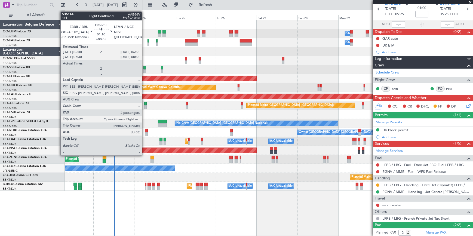
click at [144, 67] on div at bounding box center [144, 68] width 2 height 4
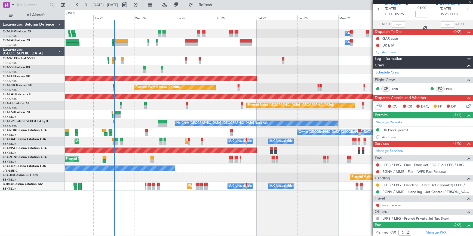
type input "+00:05"
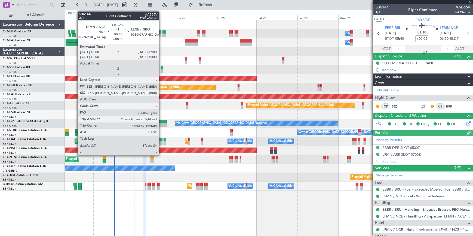
click at [161, 68] on div at bounding box center [162, 68] width 2 height 4
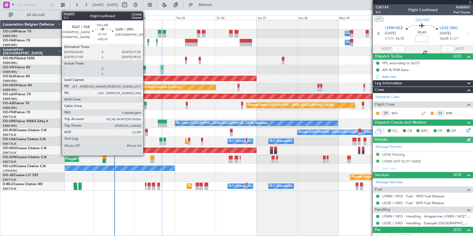
click at [146, 102] on div at bounding box center [145, 104] width 2 height 4
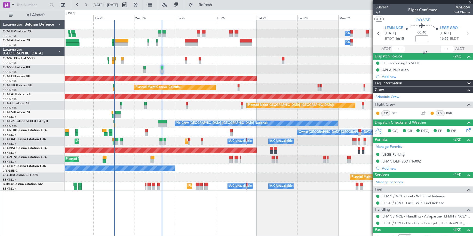
type input "+00:10"
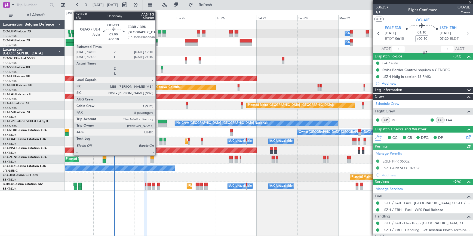
click at [158, 122] on div at bounding box center [162, 122] width 9 height 4
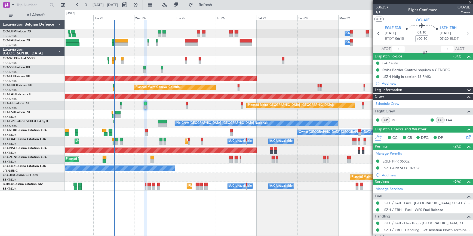
type input "8"
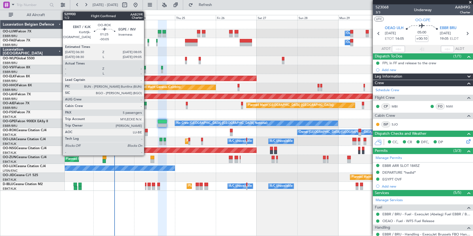
click at [146, 131] on div at bounding box center [146, 131] width 3 height 4
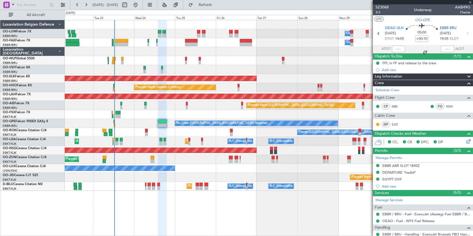
type input "-00:05"
type input "5"
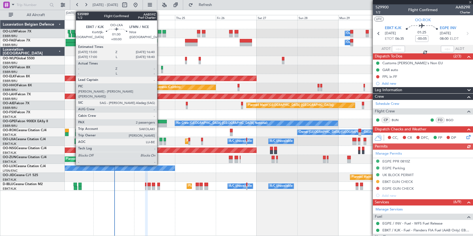
click at [159, 142] on div at bounding box center [160, 143] width 3 height 4
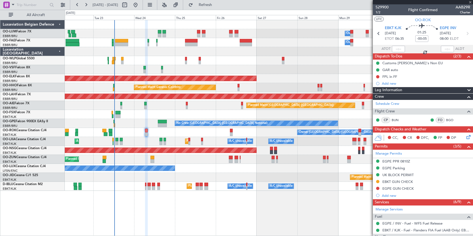
type input "2"
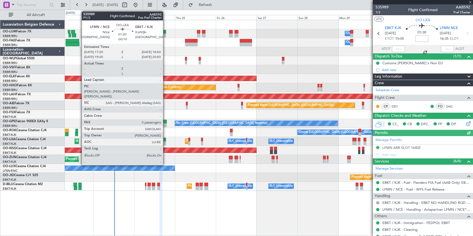
click at [165, 138] on div at bounding box center [164, 140] width 3 height 4
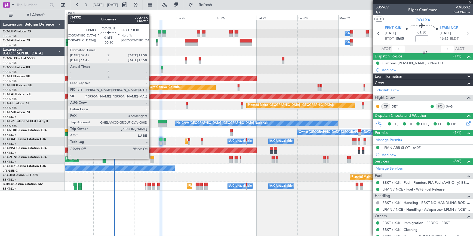
type input "-00:10"
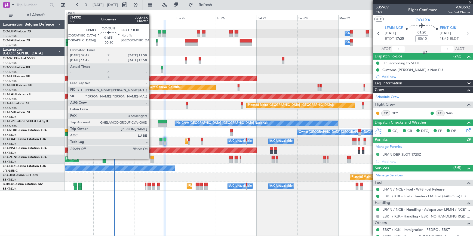
click at [152, 158] on div at bounding box center [152, 158] width 4 height 4
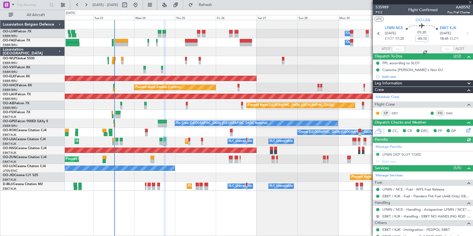
type input "3"
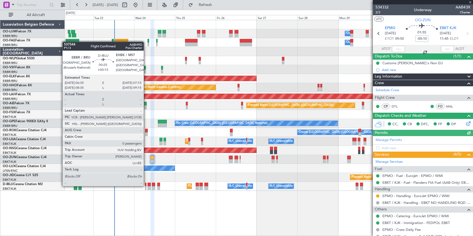
click at [146, 185] on div at bounding box center [145, 185] width 1 height 4
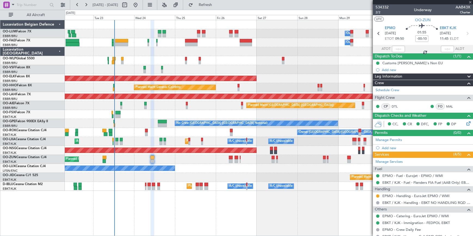
type input "+00:15"
type input "0"
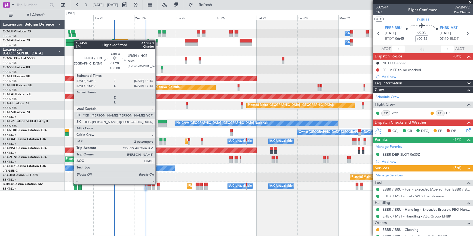
click at [158, 184] on div at bounding box center [158, 185] width 3 height 4
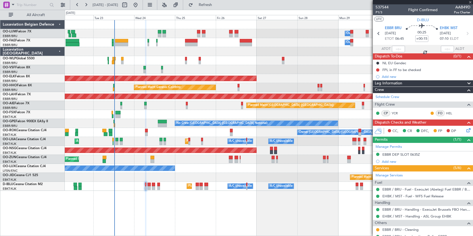
type input "2"
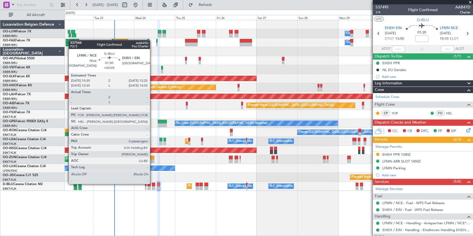
click at [152, 183] on div at bounding box center [153, 185] width 3 height 4
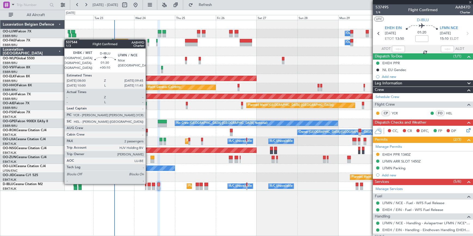
type input "+00:05"
type input "0"
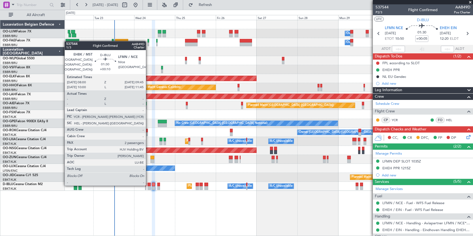
click at [148, 185] on div at bounding box center [148, 185] width 3 height 4
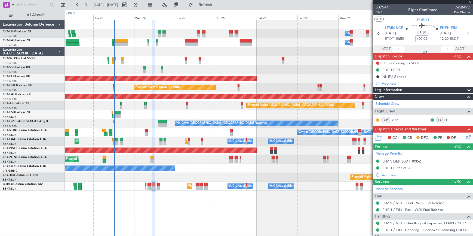
type input "+00:10"
type input "2"
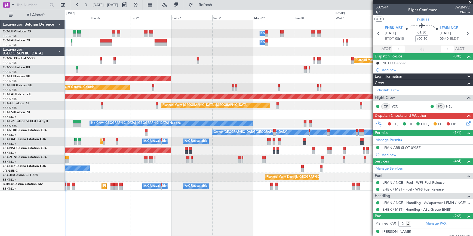
click at [222, 228] on div "Owner Melsbroek Air Base Owner Melsbroek Air Base Planned Maint Milan (Linate) …" at bounding box center [269, 128] width 408 height 216
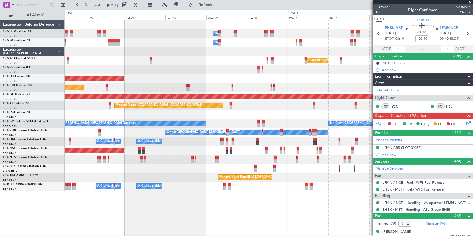
click at [215, 233] on div "Owner Melsbroek Air Base Owner Melsbroek Air Base Planned Maint Milan (Linate) …" at bounding box center [269, 128] width 408 height 216
click at [135, 217] on div "Owner Melsbroek Air Base Owner Melsbroek Air Base Planned Maint Milan (Linate) …" at bounding box center [269, 128] width 408 height 216
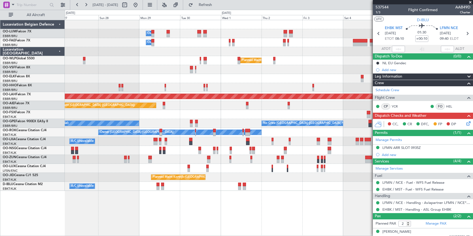
click at [221, 213] on div "Owner Melsbroek Air Base Owner Melsbroek Air Base Planned Maint Milan (Linate) …" at bounding box center [269, 128] width 408 height 216
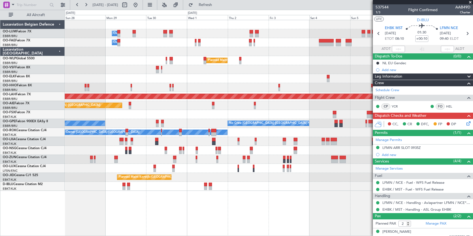
click at [218, 210] on div "Owner Melsbroek Air Base Owner Melsbroek Air Base Planned Maint Milan (Linate) …" at bounding box center [269, 128] width 408 height 216
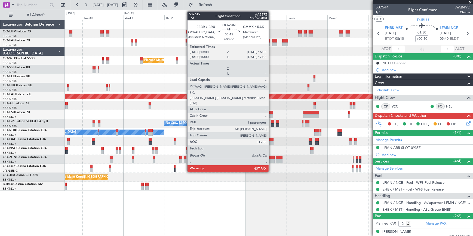
click at [271, 158] on div at bounding box center [271, 158] width 7 height 4
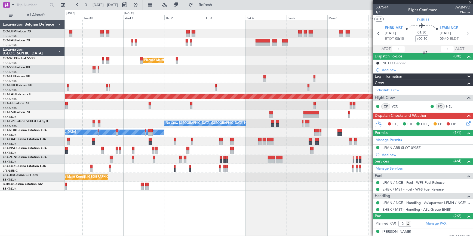
type input "4"
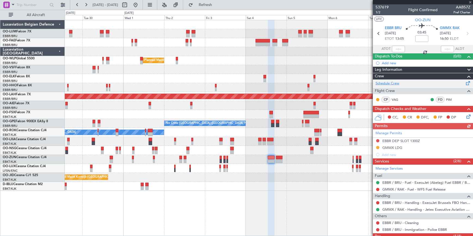
click at [390, 84] on link "Schedule Crew" at bounding box center [387, 83] width 24 height 5
click at [87, 4] on button at bounding box center [86, 5] width 9 height 9
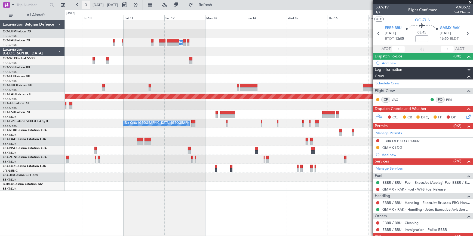
click at [87, 4] on button at bounding box center [86, 5] width 9 height 9
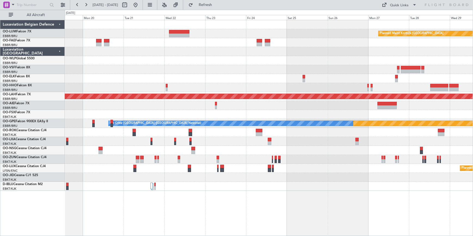
click at [267, 200] on div "Planned Maint Kortrijk-Wevelgem Planned Maint Alton-st Louis (St Louis Regl) Pl…" at bounding box center [269, 128] width 408 height 216
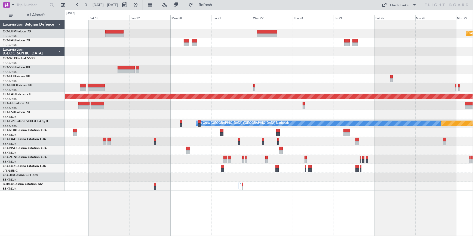
click at [239, 202] on div "Planned Maint Kortrijk-Wevelgem Planned Maint Alton-st Louis (St Louis Regl) Pl…" at bounding box center [269, 128] width 408 height 216
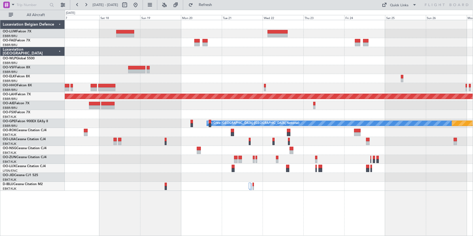
click at [214, 193] on div "Planned Maint Kortrijk-Wevelgem Planned Maint Alton-st Louis (St Louis Regl) Pl…" at bounding box center [269, 128] width 408 height 216
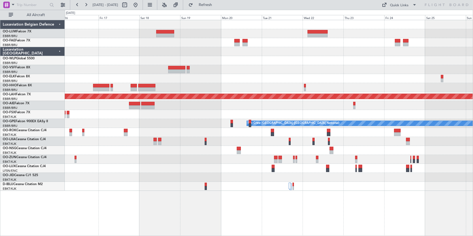
click at [184, 183] on div at bounding box center [269, 186] width 408 height 9
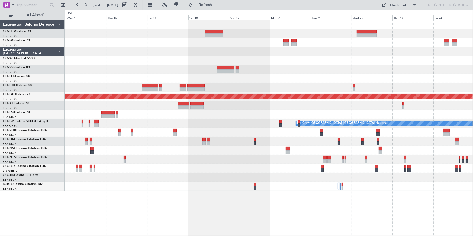
click at [193, 184] on div at bounding box center [269, 186] width 408 height 9
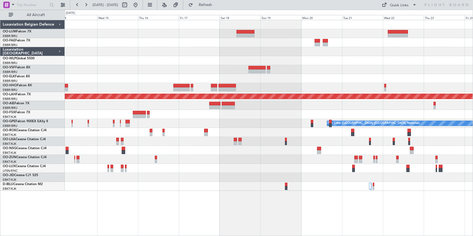
click at [244, 181] on div "Owner Melsbroek Air Base Planned Maint Alton-st Louis (St Louis Regl) Planned M…" at bounding box center [269, 105] width 408 height 171
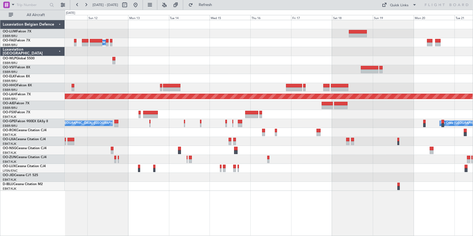
click at [183, 183] on div at bounding box center [269, 186] width 408 height 9
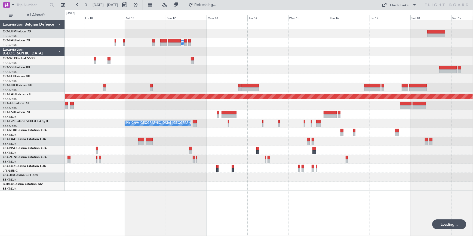
click at [240, 188] on div "Owner Melsbroek Air Base Planned Maint Alton-st Louis (St Louis Regl) No Crew B…" at bounding box center [269, 105] width 408 height 171
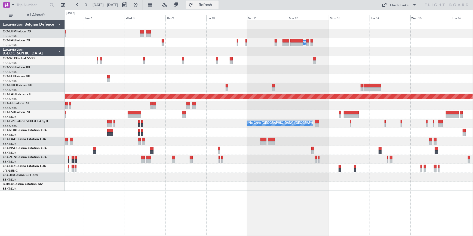
click at [214, 4] on span "Refresh" at bounding box center [205, 5] width 23 height 4
click at [225, 186] on div at bounding box center [268, 186] width 407 height 9
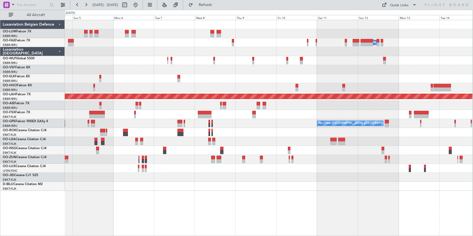
click at [262, 189] on div at bounding box center [268, 186] width 407 height 9
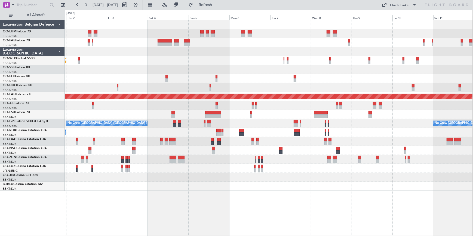
click at [200, 193] on div "Owner Melsbroek Air Base Planned Maint Milan (Linate) Planned Maint Alton-st Lo…" at bounding box center [269, 128] width 408 height 216
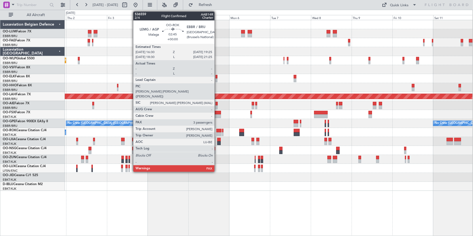
click at [217, 132] on div at bounding box center [218, 134] width 5 height 4
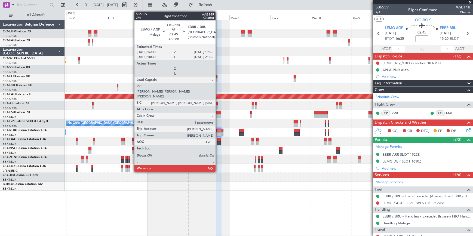
click at [218, 133] on div at bounding box center [218, 134] width 5 height 4
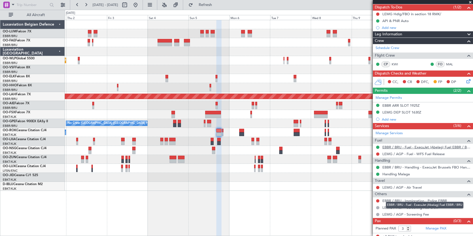
scroll to position [52, 0]
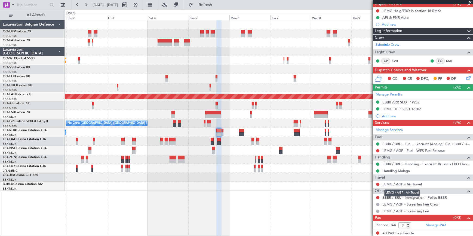
click at [400, 184] on link "LEMG / AGP - Air Travel" at bounding box center [401, 184] width 39 height 5
click at [413, 183] on link "LEMG / AGP - Air Travel" at bounding box center [401, 184] width 39 height 5
click at [412, 185] on link "LEMG / AGP - Air Travel" at bounding box center [401, 184] width 39 height 5
click at [217, 5] on span "Refresh" at bounding box center [205, 5] width 23 height 4
click at [393, 129] on link "Manage Services" at bounding box center [388, 129] width 27 height 5
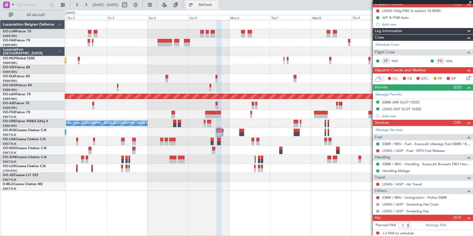
click at [206, 9] on button "Refresh" at bounding box center [202, 5] width 33 height 9
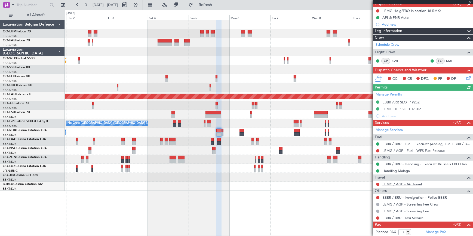
click at [418, 183] on link "LEMG / AGP - Air Travel" at bounding box center [401, 184] width 39 height 5
click at [217, 3] on span "Refresh" at bounding box center [205, 5] width 23 height 4
click at [412, 216] on mat-tooltip-component "Incomplete" at bounding box center [420, 213] width 25 height 14
click at [393, 218] on link "EBBR / BRU - Taxi Service" at bounding box center [402, 217] width 41 height 5
click at [212, 5] on span "Refresh" at bounding box center [205, 5] width 23 height 4
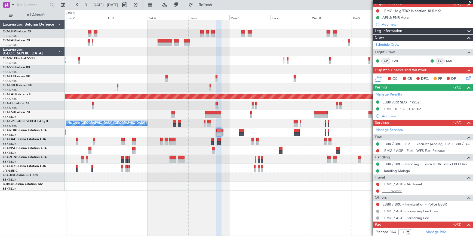
click at [392, 189] on link "--- - Transfer" at bounding box center [391, 190] width 19 height 5
click at [209, 5] on button "Refresh" at bounding box center [202, 5] width 33 height 9
click at [217, 4] on span "Refresh" at bounding box center [205, 5] width 23 height 4
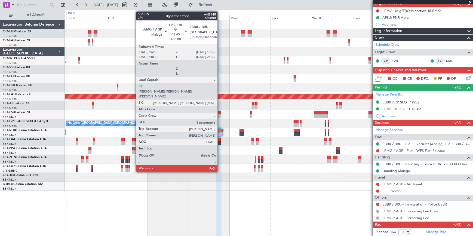
click at [220, 131] on div at bounding box center [218, 131] width 5 height 4
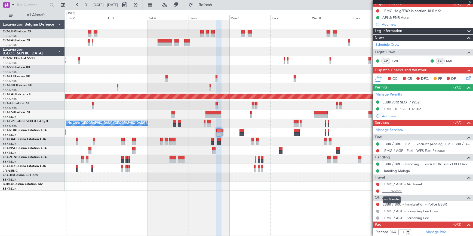
click at [399, 191] on link "--- - Transfer" at bounding box center [391, 190] width 19 height 5
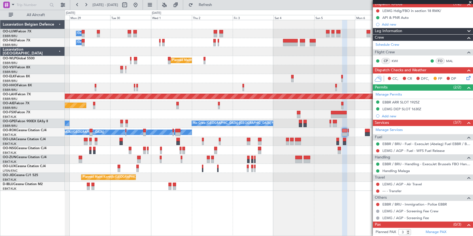
click at [277, 82] on div "Owner Melsbroek Air Base Owner Melsbroek Air Base Planned Maint Milan (Linate) …" at bounding box center [268, 105] width 407 height 171
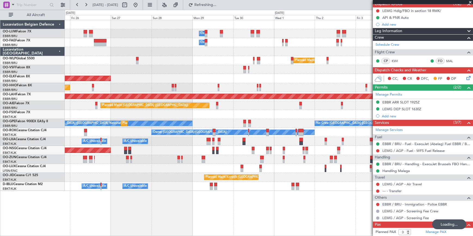
click at [275, 71] on div "Owner Melsbroek Air Base Owner Melsbroek Air Base Planned Maint Milan (Linate) …" at bounding box center [268, 105] width 407 height 171
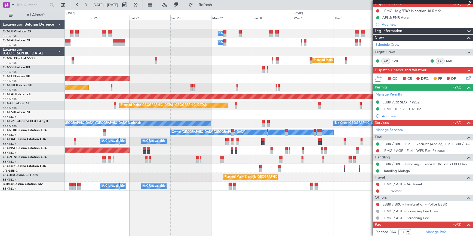
click at [174, 210] on div "Owner Melsbroek Air Base Owner Melsbroek Air Base Planned Maint Milan (Linate) …" at bounding box center [269, 128] width 408 height 216
click at [212, 9] on button "Refresh" at bounding box center [202, 5] width 33 height 9
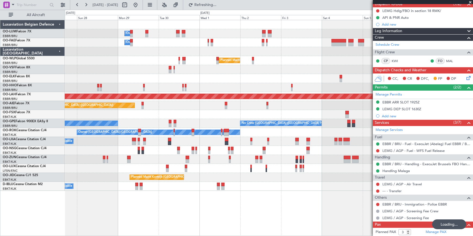
click at [220, 207] on div "Owner Melsbroek Air Base Owner Melsbroek Air Base Planned Maint Milan (Linate) …" at bounding box center [269, 128] width 408 height 216
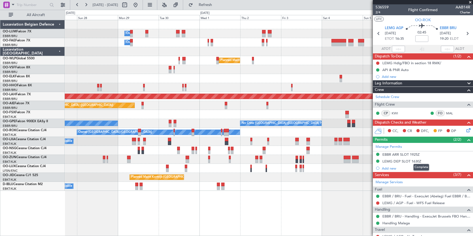
scroll to position [52, 0]
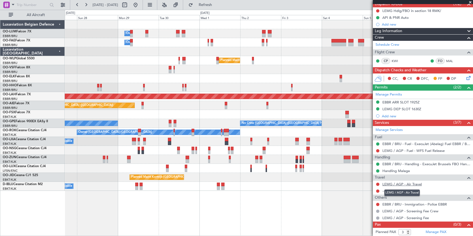
click at [400, 185] on link "LEMG / AGP - Air Travel" at bounding box center [401, 184] width 39 height 5
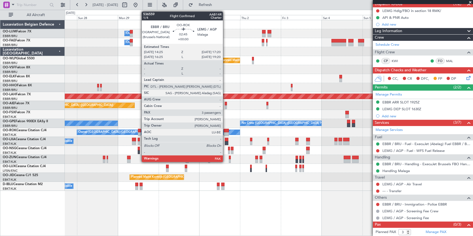
click at [225, 133] on div at bounding box center [226, 134] width 5 height 4
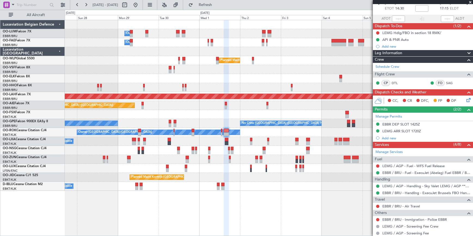
scroll to position [74, 0]
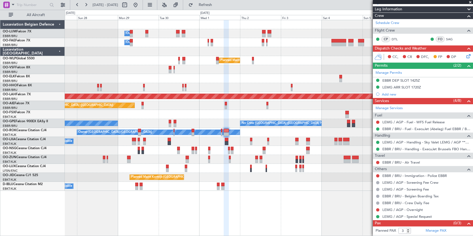
click at [401, 164] on mat-tooltip-component "EBBR / BRU - Air Travel" at bounding box center [401, 171] width 42 height 14
click at [392, 160] on link "EBBR / BRU - Air Travel" at bounding box center [401, 162] width 38 height 5
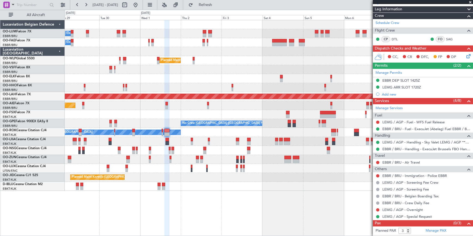
click at [230, 135] on div "Owner [GEOGRAPHIC_DATA]-[GEOGRAPHIC_DATA]" at bounding box center [268, 132] width 407 height 9
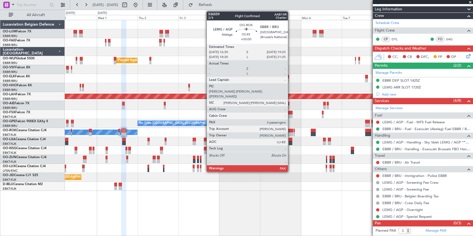
click at [290, 133] on div at bounding box center [290, 134] width 5 height 4
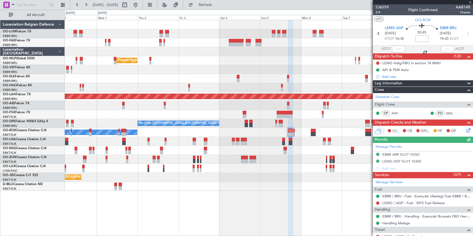
scroll to position [49, 0]
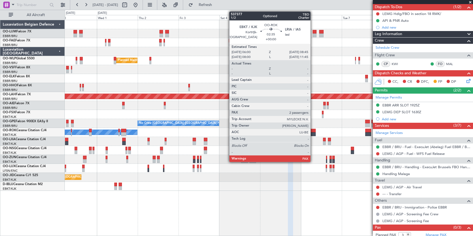
click at [313, 132] on div at bounding box center [313, 134] width 5 height 4
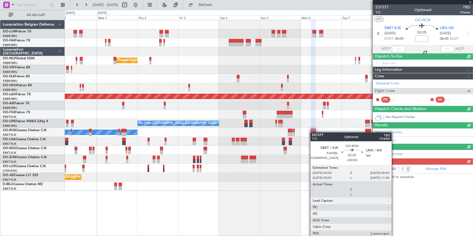
scroll to position [0, 0]
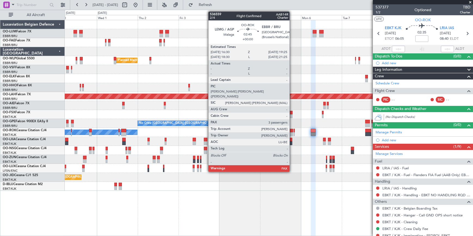
click at [292, 134] on div at bounding box center [290, 134] width 5 height 4
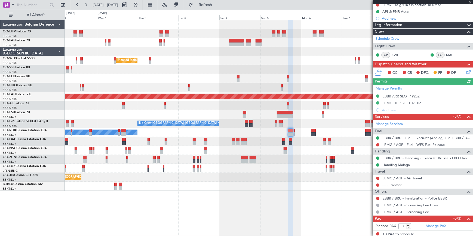
scroll to position [59, 0]
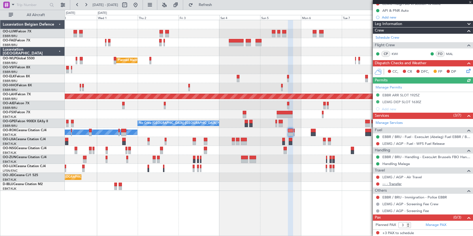
click at [389, 183] on link "--- - Transfer" at bounding box center [391, 183] width 19 height 5
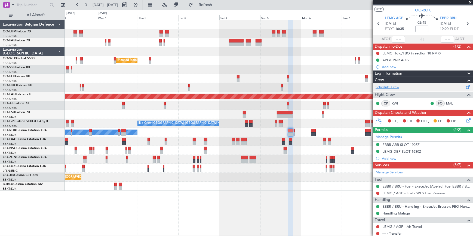
click at [393, 87] on link "Schedule Crew" at bounding box center [387, 87] width 24 height 5
click at [217, 5] on span "Refresh" at bounding box center [205, 5] width 23 height 4
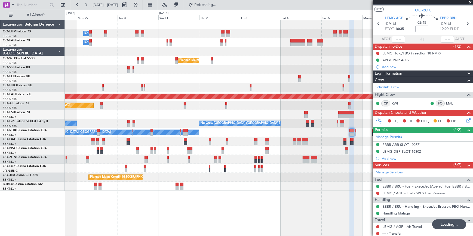
click at [266, 218] on div "Owner Melsbroek Air Base Owner [GEOGRAPHIC_DATA] Planned Maint Milan ([GEOGRAPH…" at bounding box center [269, 128] width 408 height 216
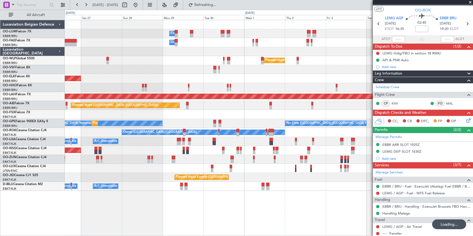
click at [282, 227] on div "Owner Melsbroek Air Base Owner [GEOGRAPHIC_DATA] Planned Maint Milan ([GEOGRAPH…" at bounding box center [269, 128] width 408 height 216
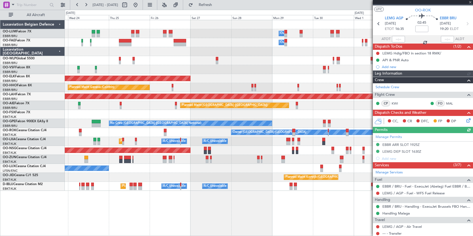
click at [293, 218] on div "Owner Melsbroek Air Base Owner [GEOGRAPHIC_DATA] Planned Maint [GEOGRAPHIC_DATA…" at bounding box center [269, 128] width 408 height 216
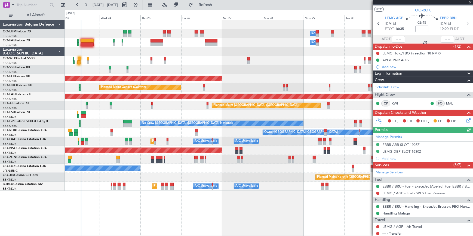
click at [301, 222] on div "Owner Melsbroek Air Base Owner [GEOGRAPHIC_DATA] Planned Maint [GEOGRAPHIC_DATA…" at bounding box center [269, 128] width 408 height 216
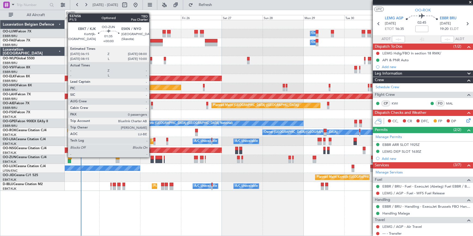
click at [152, 157] on div at bounding box center [151, 158] width 3 height 4
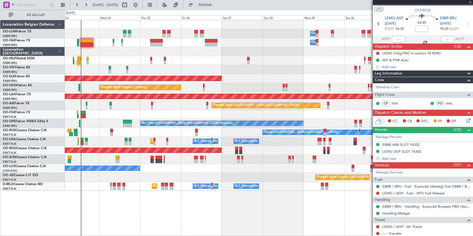
scroll to position [0, 0]
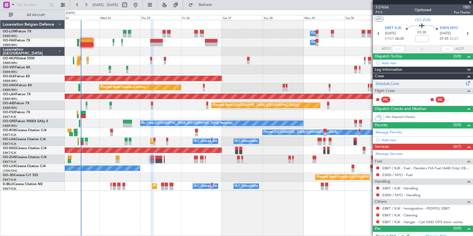
click at [393, 82] on link "Schedule Crew" at bounding box center [387, 83] width 24 height 5
click at [217, 7] on span "Refresh" at bounding box center [205, 5] width 23 height 4
click at [212, 169] on div "No Crew Nancy (Essey)" at bounding box center [269, 168] width 408 height 9
drag, startPoint x: 228, startPoint y: 5, endPoint x: 219, endPoint y: 25, distance: 21.8
click at [217, 5] on span "Refresh" at bounding box center [205, 5] width 23 height 4
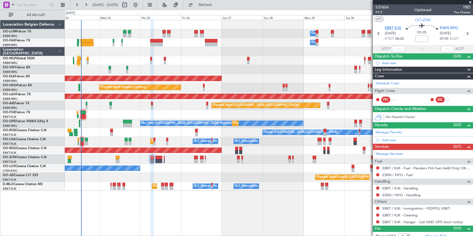
click at [389, 28] on span "EBKT KJK" at bounding box center [393, 28] width 17 height 5
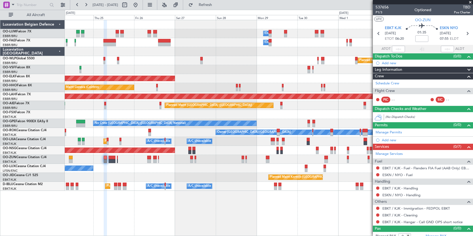
click at [267, 183] on div "Planned Maint Nice ([GEOGRAPHIC_DATA]) A/C Unavailable [GEOGRAPHIC_DATA] ([GEOG…" at bounding box center [269, 186] width 408 height 9
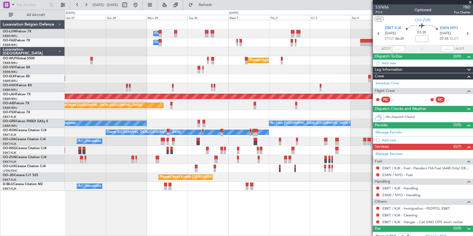
click at [174, 152] on div "Owner Melsbroek Air Base Owner [GEOGRAPHIC_DATA] Planned Maint Milan ([GEOGRAPH…" at bounding box center [269, 105] width 408 height 171
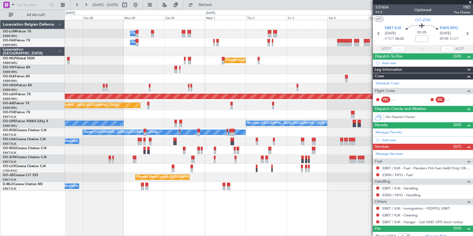
click at [243, 178] on div "Planned Maint Kortrijk-[GEOGRAPHIC_DATA]" at bounding box center [268, 177] width 407 height 9
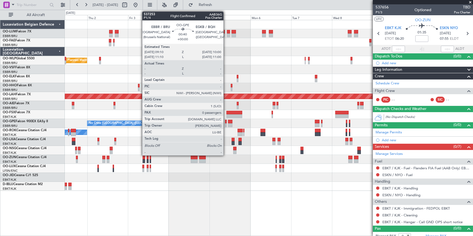
click at [226, 122] on div at bounding box center [226, 122] width 2 height 4
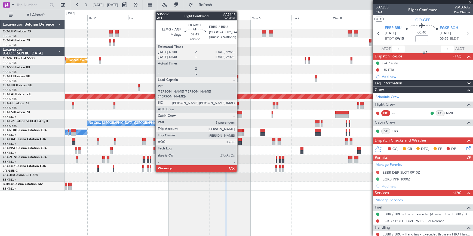
click at [239, 132] on div at bounding box center [239, 134] width 5 height 4
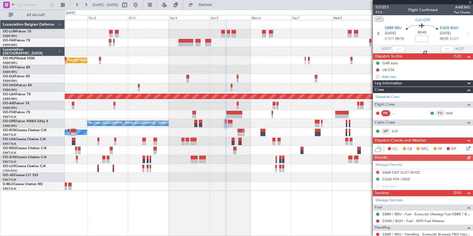
type input "3"
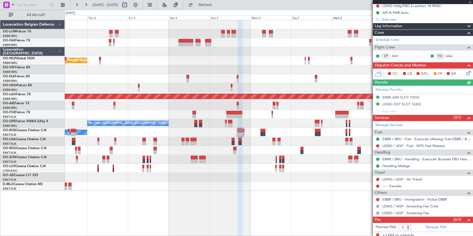
scroll to position [59, 0]
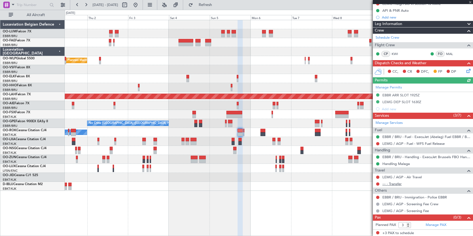
click at [398, 184] on link "--- - Transfer" at bounding box center [391, 183] width 19 height 5
click at [395, 184] on link "--- - Transfer" at bounding box center [391, 183] width 19 height 5
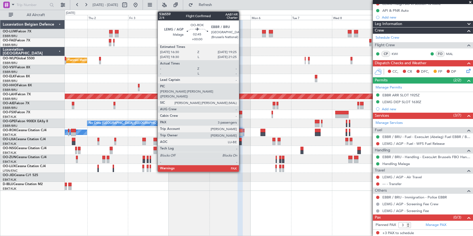
click at [241, 131] on div at bounding box center [239, 131] width 5 height 4
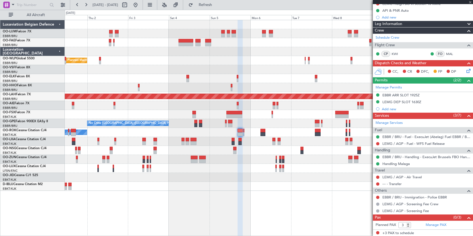
scroll to position [0, 0]
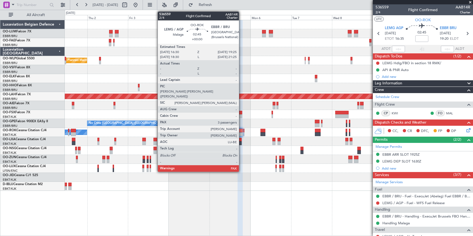
click at [241, 130] on div at bounding box center [239, 131] width 5 height 4
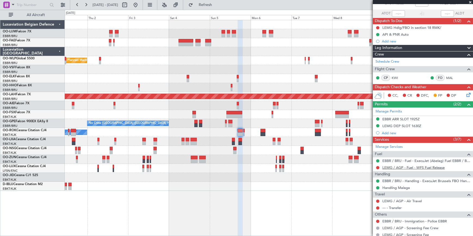
scroll to position [59, 0]
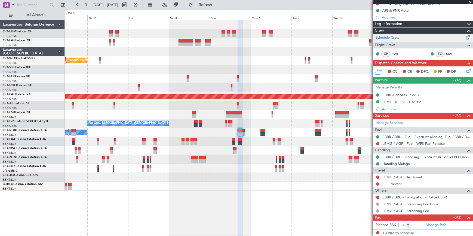
click at [394, 38] on link "Schedule Crew" at bounding box center [387, 37] width 24 height 5
click at [218, 8] on button "Refresh" at bounding box center [202, 5] width 33 height 9
click at [400, 177] on link "LEMG / AGP - Air Travel" at bounding box center [401, 177] width 39 height 5
click at [394, 182] on link "--- - Transfer" at bounding box center [391, 183] width 19 height 5
click at [217, 5] on span "Refresh" at bounding box center [205, 5] width 23 height 4
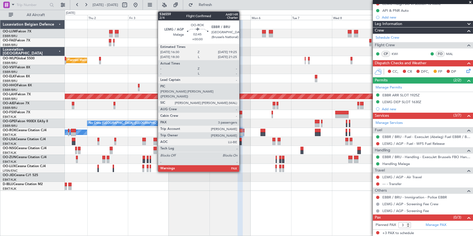
click at [241, 131] on div at bounding box center [239, 131] width 5 height 4
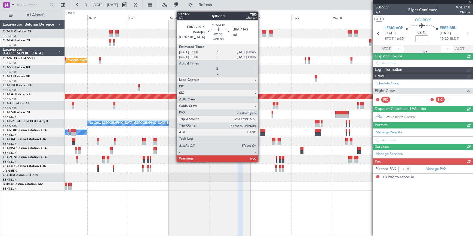
scroll to position [0, 0]
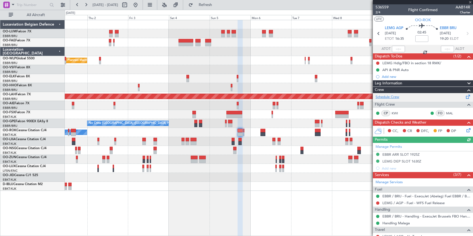
click at [386, 95] on link "Schedule Crew" at bounding box center [387, 96] width 24 height 5
click at [217, 5] on span "Refresh" at bounding box center [205, 5] width 23 height 4
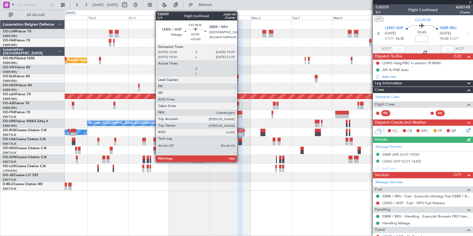
click at [239, 130] on div at bounding box center [239, 131] width 5 height 4
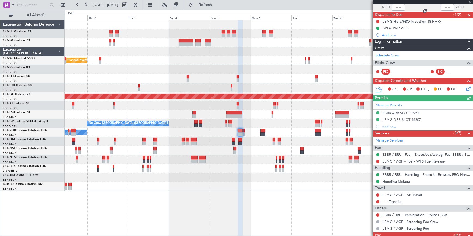
scroll to position [59, 0]
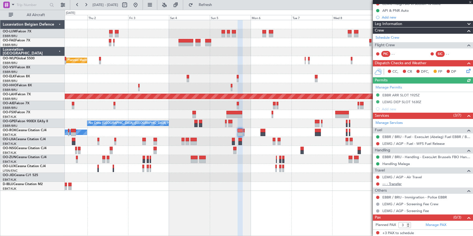
click at [397, 183] on link "--- - Transfer" at bounding box center [391, 183] width 19 height 5
click at [217, 6] on span "Refresh" at bounding box center [205, 5] width 23 height 4
click at [394, 183] on link "--- - Transfer" at bounding box center [391, 183] width 19 height 5
click at [402, 177] on link "LEMG / AGP - Air Travel" at bounding box center [401, 177] width 39 height 5
click at [217, 4] on span "Refresh" at bounding box center [205, 5] width 23 height 4
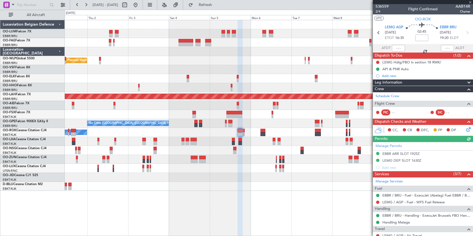
scroll to position [0, 0]
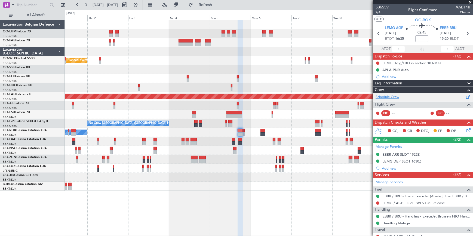
click at [395, 97] on link "Schedule Crew" at bounding box center [387, 96] width 24 height 5
click at [217, 6] on span "Refresh" at bounding box center [205, 5] width 23 height 4
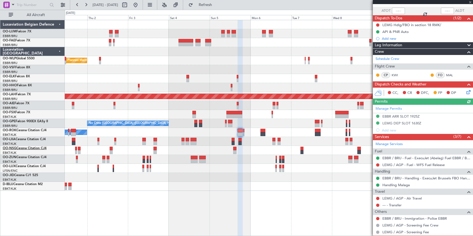
scroll to position [49, 0]
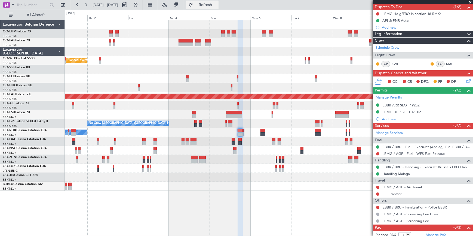
click at [217, 5] on span "Refresh" at bounding box center [205, 5] width 23 height 4
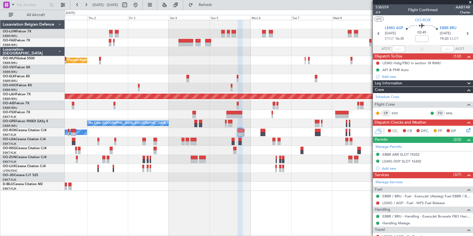
scroll to position [49, 0]
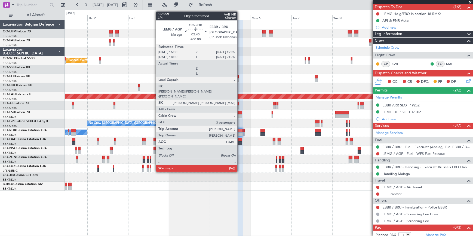
click at [240, 130] on div at bounding box center [239, 131] width 5 height 4
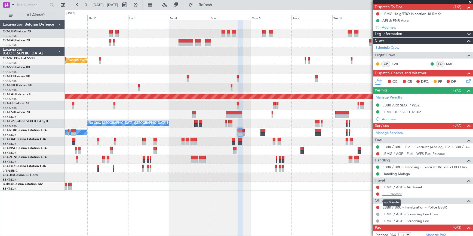
click at [400, 195] on link "--- - Transfer" at bounding box center [391, 193] width 19 height 5
click at [216, 7] on button "Refresh" at bounding box center [202, 5] width 33 height 9
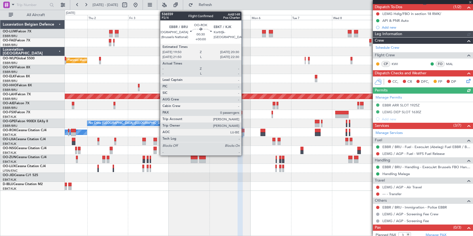
click at [244, 130] on div at bounding box center [243, 131] width 1 height 4
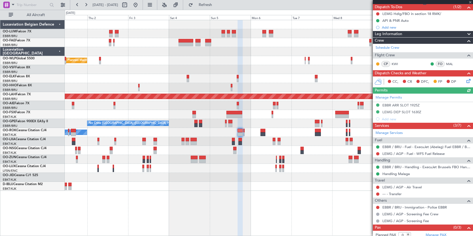
scroll to position [0, 0]
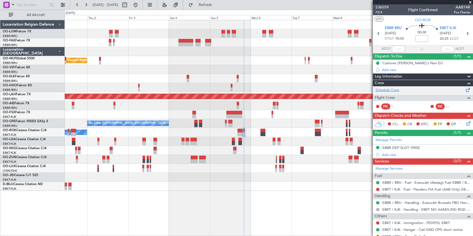
click at [392, 90] on link "Schedule Crew" at bounding box center [387, 90] width 24 height 5
click at [207, 3] on button "Refresh" at bounding box center [202, 5] width 33 height 9
click at [209, 5] on button "Refresh" at bounding box center [202, 5] width 33 height 9
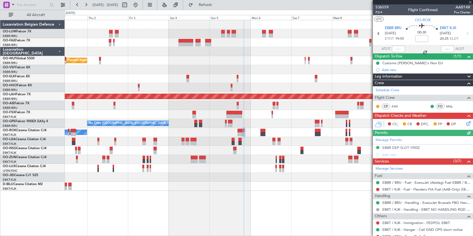
scroll to position [25, 0]
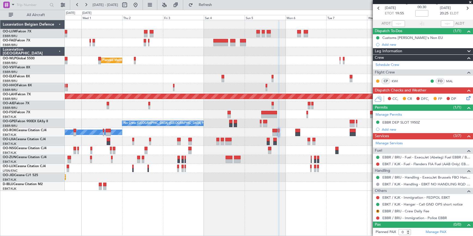
click at [242, 190] on div at bounding box center [269, 186] width 408 height 9
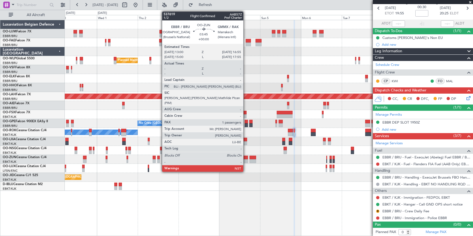
click at [246, 157] on div at bounding box center [244, 158] width 7 height 4
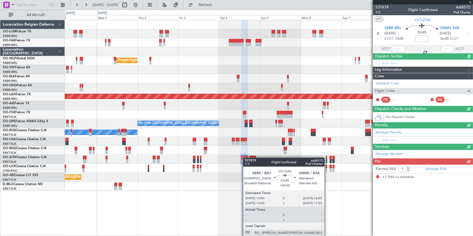
scroll to position [0, 0]
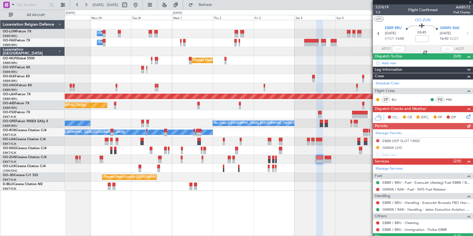
click at [304, 214] on div "Owner Melsbroek Air Base Owner [GEOGRAPHIC_DATA] Planned Maint Milan ([GEOGRAPH…" at bounding box center [269, 128] width 408 height 216
click at [257, 211] on div "Owner Melsbroek Air Base Owner [GEOGRAPHIC_DATA] Planned Maint Milan ([GEOGRAPH…" at bounding box center [269, 128] width 408 height 216
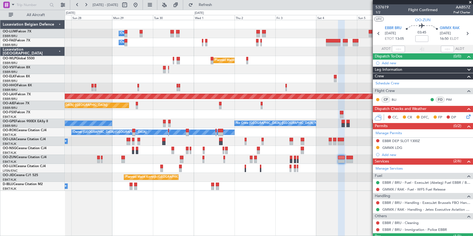
click at [231, 214] on div "Owner Melsbroek Air Base Owner [GEOGRAPHIC_DATA] Planned Maint Milan ([GEOGRAPH…" at bounding box center [269, 128] width 408 height 216
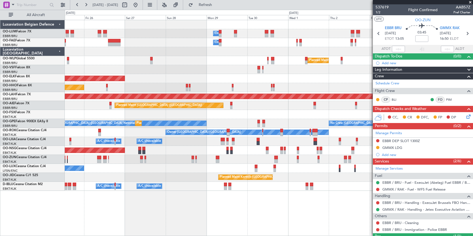
click at [269, 217] on div "Owner Melsbroek Air Base Owner [GEOGRAPHIC_DATA] Planned Maint Milan ([GEOGRAPH…" at bounding box center [269, 128] width 408 height 216
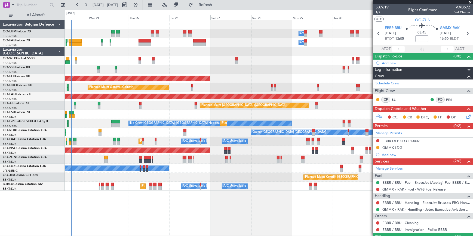
click at [309, 205] on div "Owner Melsbroek Air Base Owner [GEOGRAPHIC_DATA] Planned Maint [GEOGRAPHIC_DATA…" at bounding box center [269, 128] width 408 height 216
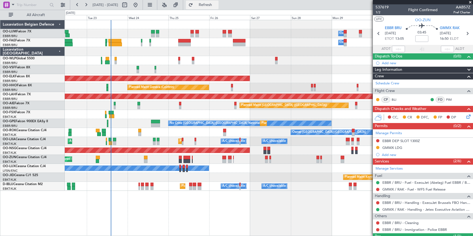
click at [217, 7] on span "Refresh" at bounding box center [205, 5] width 23 height 4
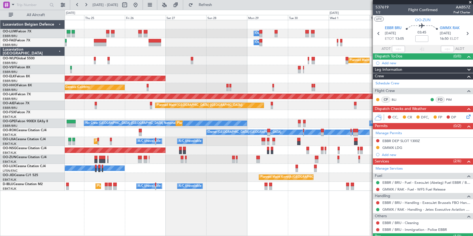
click at [191, 185] on div "Planned Maint Nice ([GEOGRAPHIC_DATA]) A/C Unavailable [GEOGRAPHIC_DATA] ([GEOG…" at bounding box center [269, 186] width 408 height 9
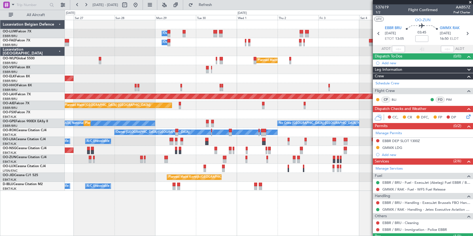
click at [286, 202] on div "Owner Melsbroek Air Base Owner [GEOGRAPHIC_DATA] Planned Maint Milan ([GEOGRAPH…" at bounding box center [269, 128] width 408 height 216
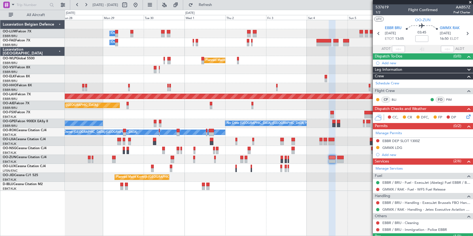
click at [293, 188] on div "Owner Melsbroek Air Base Owner Melsbroek Air Base Planned Maint Milan (Linate) …" at bounding box center [268, 105] width 407 height 171
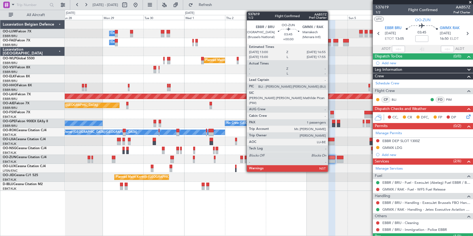
click at [330, 159] on div at bounding box center [331, 158] width 7 height 4
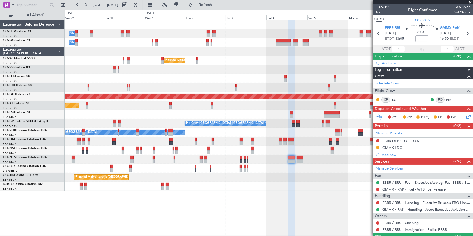
click at [290, 199] on div "Owner Melsbroek Air Base Owner Melsbroek Air Base Planned Maint Milan (Linate) …" at bounding box center [269, 128] width 408 height 216
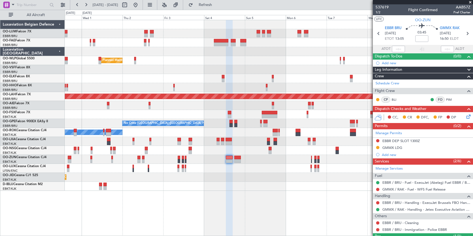
click at [285, 203] on div "Owner Melsbroek Air Base Owner Melsbroek Air Base Owner Melsbroek Air Base Plan…" at bounding box center [269, 128] width 408 height 216
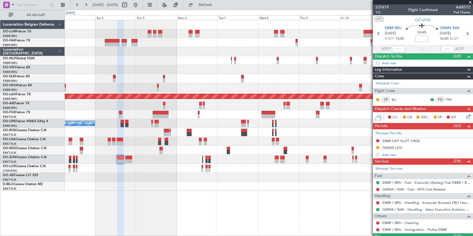
click at [229, 165] on div at bounding box center [268, 168] width 407 height 9
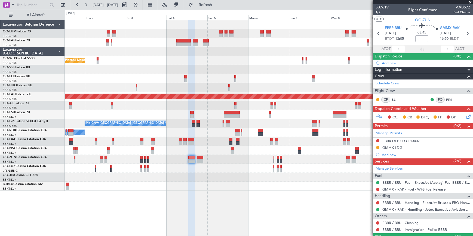
click at [323, 209] on div "Owner Melsbroek Air Base Owner Melsbroek Air Base Owner Melsbroek Air Base Plan…" at bounding box center [269, 128] width 408 height 216
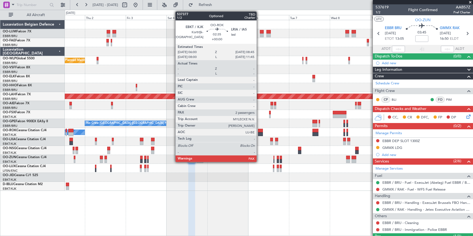
click at [259, 130] on div at bounding box center [260, 131] width 5 height 4
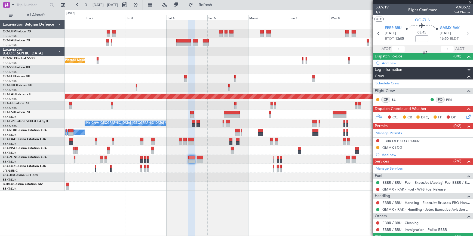
type input "2"
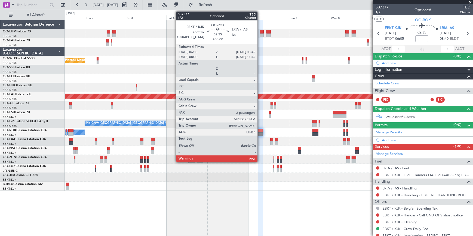
click at [260, 130] on div at bounding box center [260, 131] width 5 height 4
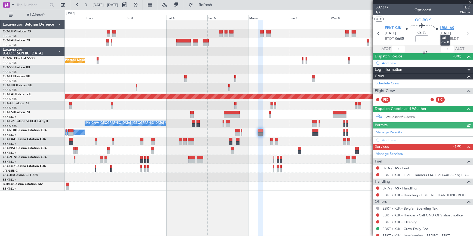
click at [449, 28] on span "LRIA IAS" at bounding box center [447, 28] width 14 height 5
click at [186, 216] on div "Owner Melsbroek Air Base Owner Melsbroek Air Base Owner Melsbroek Air Base Plan…" at bounding box center [269, 128] width 408 height 216
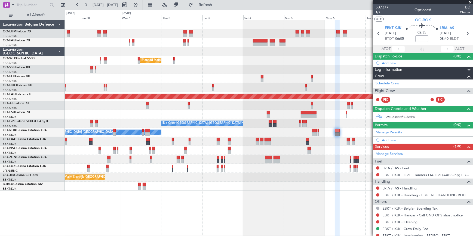
click at [170, 219] on div "Owner Melsbroek Air Base Owner Melsbroek Air Base Planned Maint Milan (Linate) …" at bounding box center [269, 128] width 408 height 216
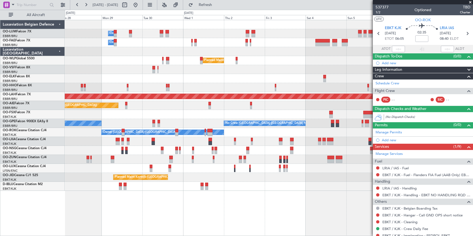
click at [162, 221] on div "Owner Melsbroek Air Base Owner Melsbroek Air Base Planned Maint Milan (Linate) …" at bounding box center [269, 128] width 408 height 216
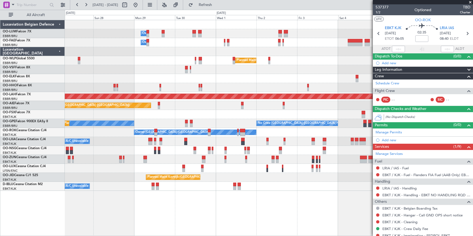
click at [150, 221] on div "Owner Melsbroek Air Base Owner Melsbroek Air Base Planned Maint Milan (Linate) …" at bounding box center [269, 128] width 408 height 216
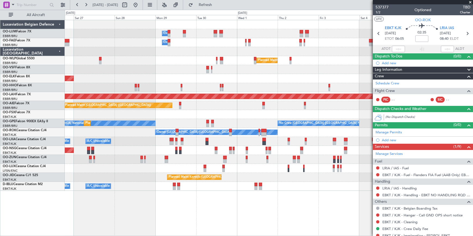
click at [158, 220] on div "Owner Melsbroek Air Base Owner Melsbroek Air Base Planned Maint Milan (Linate) …" at bounding box center [269, 128] width 408 height 216
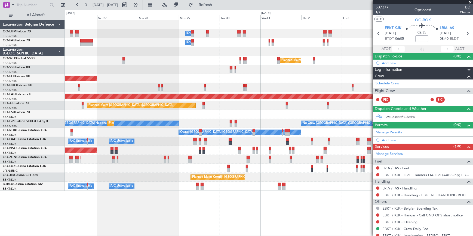
click at [203, 225] on div "Owner Melsbroek Air Base Owner Melsbroek Air Base Planned Maint Milan (Linate) …" at bounding box center [269, 128] width 408 height 216
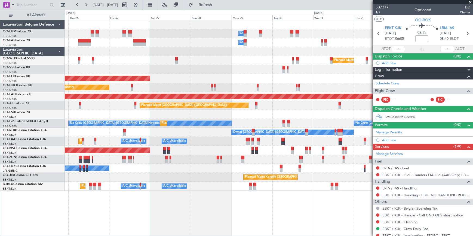
click at [188, 220] on div "Owner Melsbroek Air Base Owner Melsbroek Air Base Planned Maint Milan (Linate) …" at bounding box center [269, 128] width 408 height 216
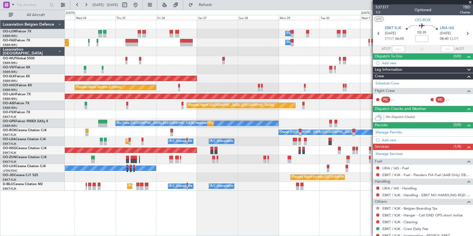
click at [171, 222] on div "Owner Melsbroek Air Base Owner Melsbroek Air Base Planned Maint Brussels (Bruss…" at bounding box center [269, 128] width 408 height 216
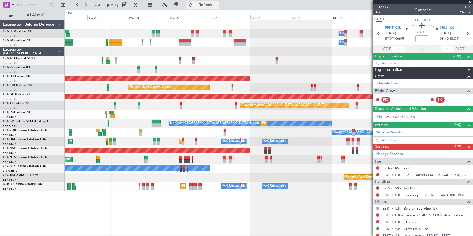
click at [206, 7] on button "Refresh" at bounding box center [202, 5] width 33 height 9
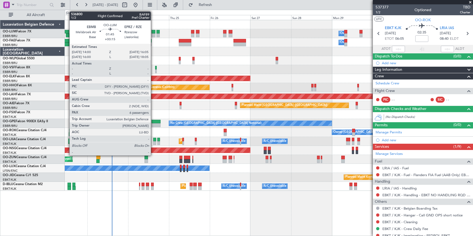
click at [153, 31] on div at bounding box center [154, 32] width 4 height 4
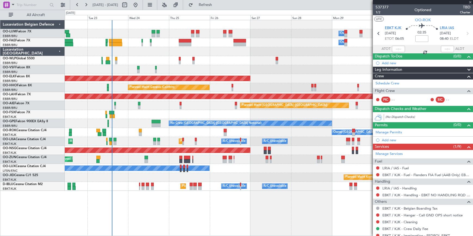
type input "+00:15"
type input "6"
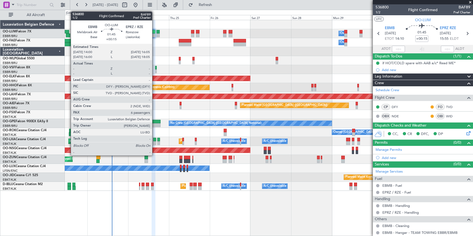
click at [154, 32] on div at bounding box center [154, 32] width 4 height 4
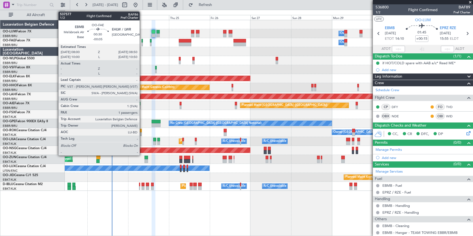
click at [142, 40] on div at bounding box center [142, 41] width 2 height 4
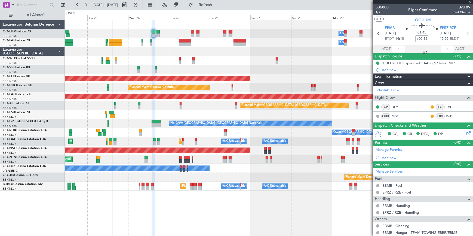
type input "-00:05"
type input "1"
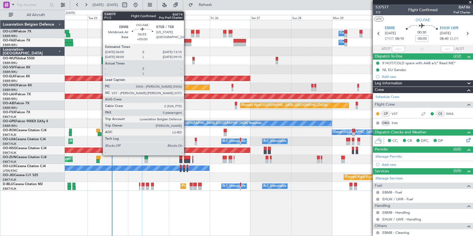
click at [186, 42] on div at bounding box center [185, 44] width 13 height 4
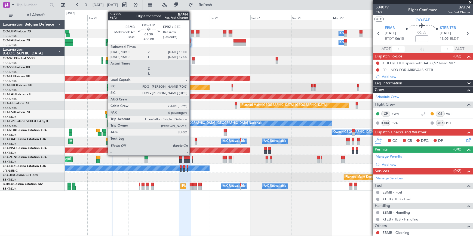
click at [192, 32] on div at bounding box center [192, 32] width 3 height 4
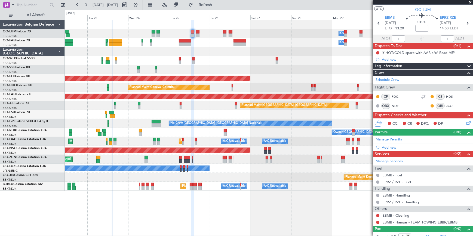
scroll to position [15, 0]
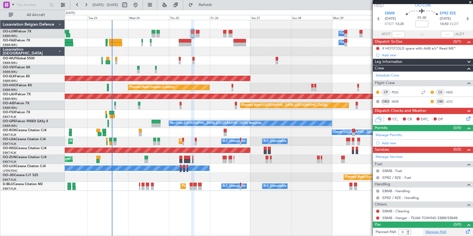
click at [433, 232] on link "Manage PAX" at bounding box center [435, 231] width 21 height 5
click at [217, 5] on span "Refresh" at bounding box center [205, 5] width 23 height 4
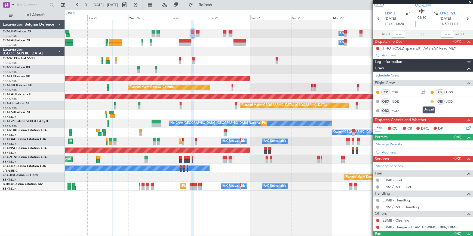
click at [430, 101] on button at bounding box center [431, 101] width 3 height 3
click at [341, 227] on div "Owner Melsbroek Air Base Owner Melsbroek Air Base Planned Maint Brussels (Bruss…" at bounding box center [269, 128] width 408 height 216
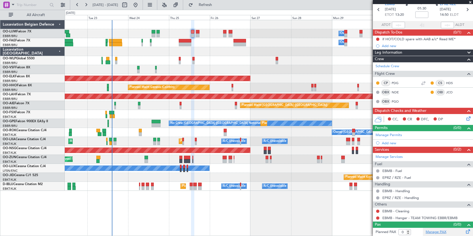
click at [430, 231] on link "Manage PAX" at bounding box center [435, 231] width 21 height 5
click at [212, 7] on span "Refresh" at bounding box center [205, 5] width 23 height 4
click at [441, 231] on link "Manage PAX" at bounding box center [435, 231] width 21 height 5
click at [217, 5] on span "Refresh" at bounding box center [205, 5] width 23 height 4
click at [320, 204] on div "Owner Melsbroek Air Base Owner Melsbroek Air Base Planned Maint Brussels (Bruss…" at bounding box center [269, 128] width 408 height 216
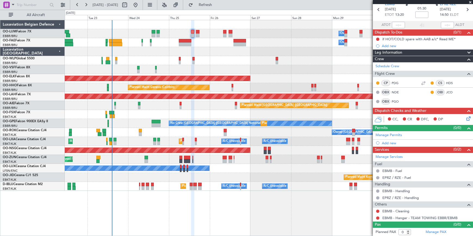
click at [444, 92] on mat-tooltip-component "[PERSON_NAME] (HDS)" at bounding box center [450, 92] width 43 height 14
click at [338, 223] on div "Owner Melsbroek Air Base Owner Melsbroek Air Base Planned Maint Brussels (Bruss…" at bounding box center [269, 128] width 408 height 216
click at [436, 228] on div "Manage PAX" at bounding box center [448, 232] width 50 height 9
click at [218, 8] on button "Refresh" at bounding box center [202, 5] width 33 height 9
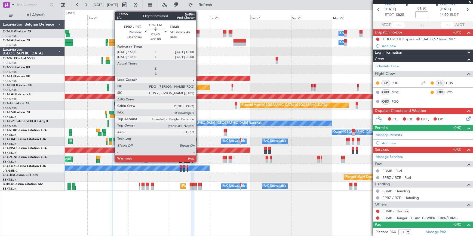
click at [199, 32] on div at bounding box center [198, 32] width 4 height 4
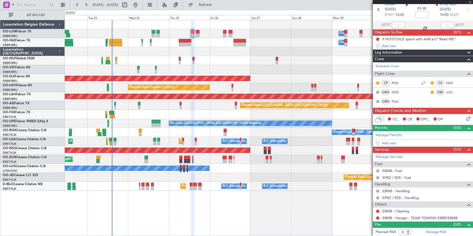
type input "10"
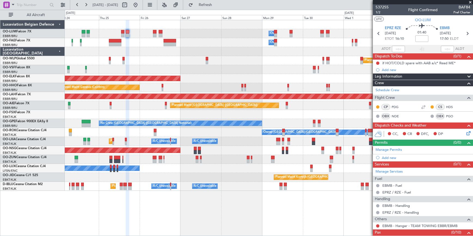
click at [207, 60] on div "Owner Melsbroek Air Base Owner [GEOGRAPHIC_DATA] Planned Maint Milan ([GEOGRAPH…" at bounding box center [268, 105] width 407 height 171
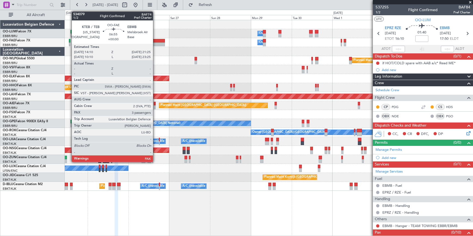
click at [155, 41] on div at bounding box center [158, 41] width 13 height 4
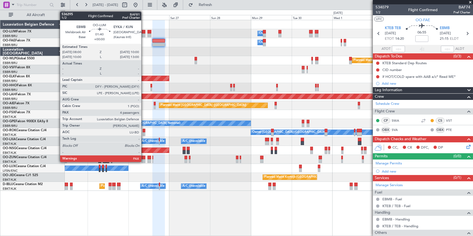
click at [144, 32] on div at bounding box center [144, 32] width 4 height 4
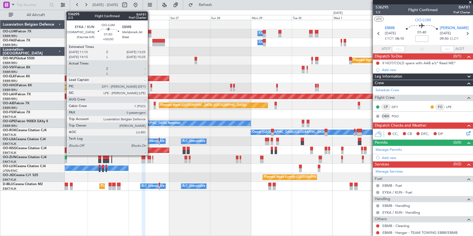
click at [150, 32] on div at bounding box center [149, 32] width 4 height 4
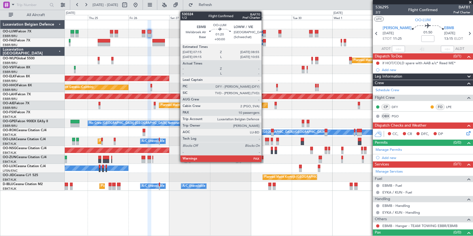
click at [264, 32] on div at bounding box center [264, 32] width 3 height 4
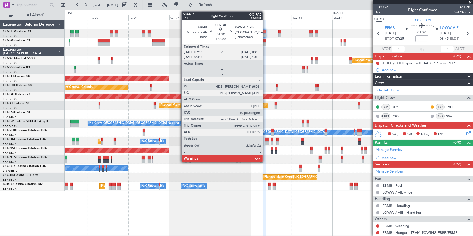
click at [265, 41] on div at bounding box center [264, 41] width 3 height 4
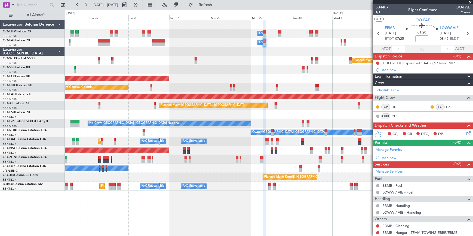
click at [78, 72] on div at bounding box center [268, 69] width 407 height 9
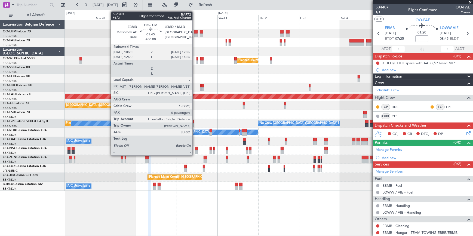
click at [195, 31] on div at bounding box center [196, 32] width 4 height 4
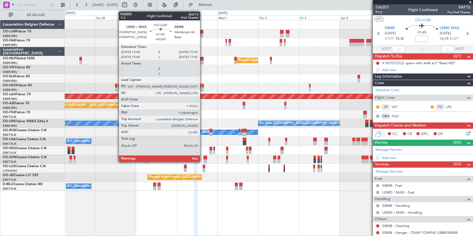
click at [202, 31] on div at bounding box center [202, 32] width 4 height 4
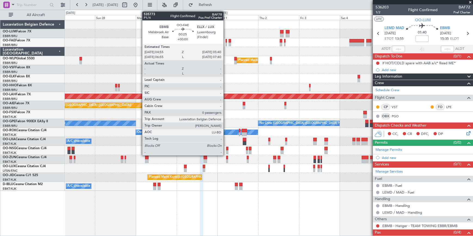
click at [226, 41] on div at bounding box center [225, 41] width 1 height 4
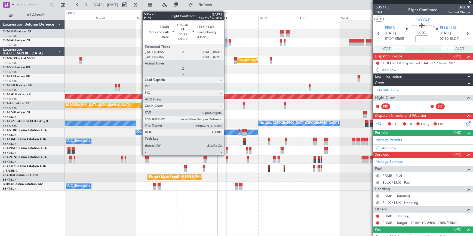
click at [226, 42] on div at bounding box center [225, 44] width 1 height 4
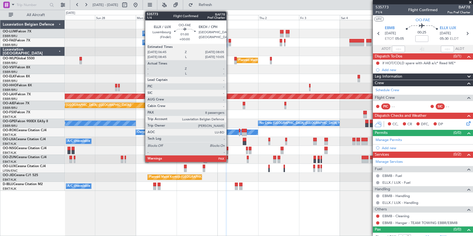
click at [229, 41] on div at bounding box center [229, 41] width 2 height 4
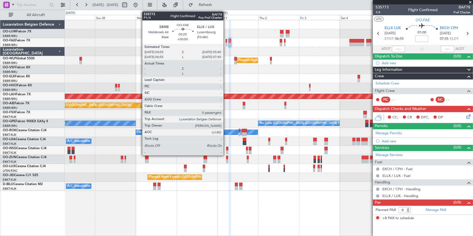
click at [226, 41] on div at bounding box center [225, 41] width 1 height 4
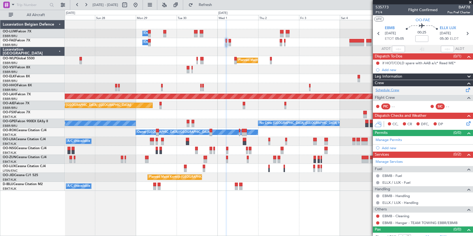
click at [392, 89] on link "Schedule Crew" at bounding box center [387, 90] width 24 height 5
click at [218, 8] on button "Refresh" at bounding box center [202, 5] width 33 height 9
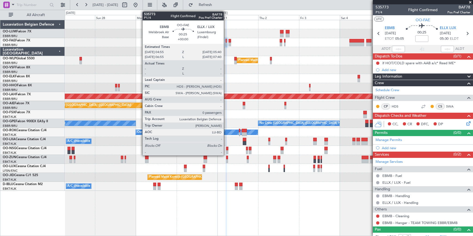
click at [226, 41] on div at bounding box center [225, 41] width 1 height 4
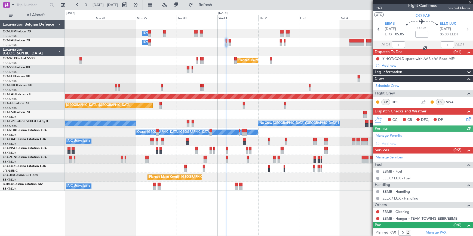
scroll to position [5, 0]
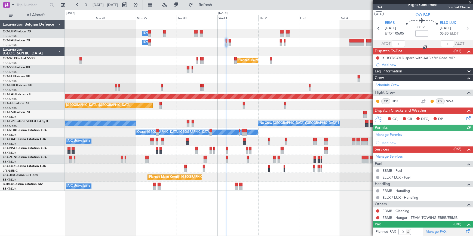
click at [436, 231] on link "Manage PAX" at bounding box center [435, 231] width 21 height 5
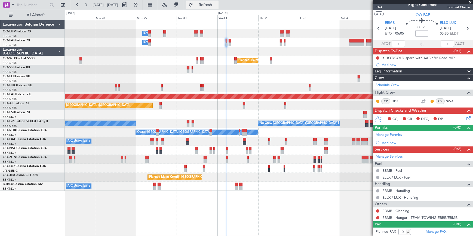
click at [209, 2] on button "Refresh" at bounding box center [202, 5] width 33 height 9
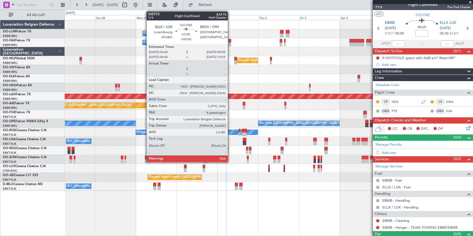
click at [230, 41] on div at bounding box center [229, 41] width 2 height 4
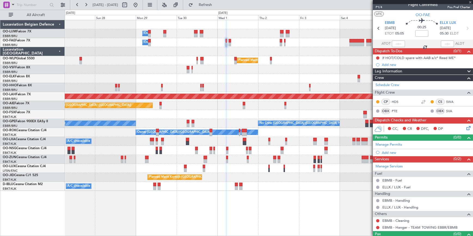
type input "8"
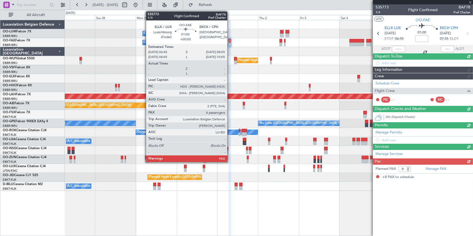
scroll to position [0, 0]
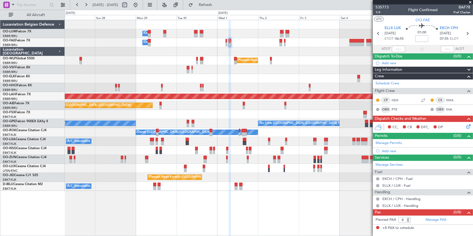
click at [243, 205] on div "Owner Melsbroek Air Base Owner [GEOGRAPHIC_DATA] Planned Maint Milan ([GEOGRAPH…" at bounding box center [269, 128] width 408 height 216
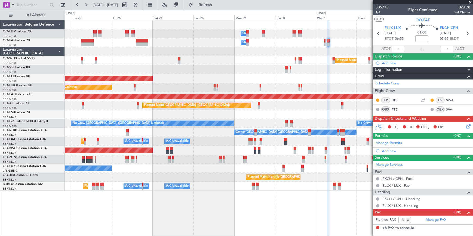
click at [224, 201] on div "Owner Melsbroek Air Base Owner [GEOGRAPHIC_DATA] Planned Maint Milan ([GEOGRAPH…" at bounding box center [269, 128] width 408 height 216
click at [264, 199] on div "Owner Melsbroek Air Base Owner [GEOGRAPHIC_DATA] Planned Maint Milan ([GEOGRAPH…" at bounding box center [269, 128] width 408 height 216
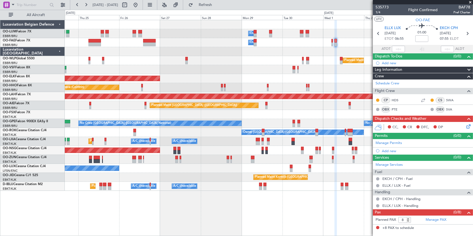
click at [223, 203] on div "Owner Melsbroek Air Base Owner [GEOGRAPHIC_DATA] Planned Maint Milan ([GEOGRAPH…" at bounding box center [269, 128] width 408 height 216
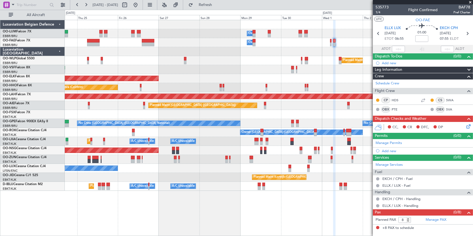
click at [255, 204] on div "Owner Melsbroek Air Base Owner [GEOGRAPHIC_DATA] Planned Maint Milan ([GEOGRAPH…" at bounding box center [269, 128] width 408 height 216
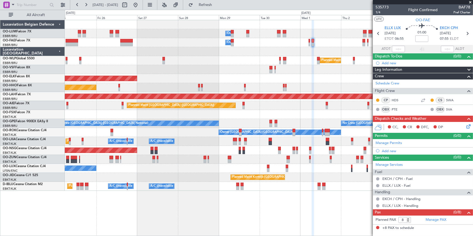
click at [258, 209] on div "Owner Melsbroek Air Base Owner [GEOGRAPHIC_DATA] Planned Maint Milan ([GEOGRAPH…" at bounding box center [269, 128] width 408 height 216
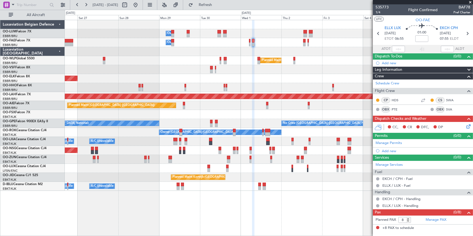
click at [263, 211] on div "Owner Melsbroek Air Base Owner [GEOGRAPHIC_DATA] Planned Maint Milan ([GEOGRAPH…" at bounding box center [269, 128] width 408 height 216
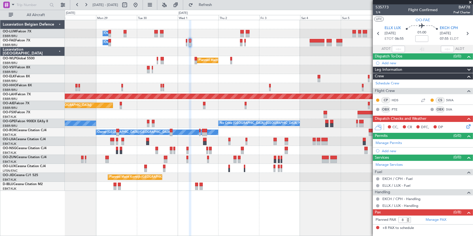
click at [281, 212] on div "Owner Melsbroek Air Base Owner [GEOGRAPHIC_DATA] Planned Maint Milan ([GEOGRAPH…" at bounding box center [269, 128] width 408 height 216
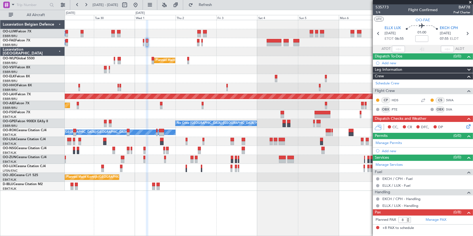
click at [258, 207] on div "Owner Melsbroek Air Base Owner [GEOGRAPHIC_DATA] Planned Maint Milan ([GEOGRAPH…" at bounding box center [269, 128] width 408 height 216
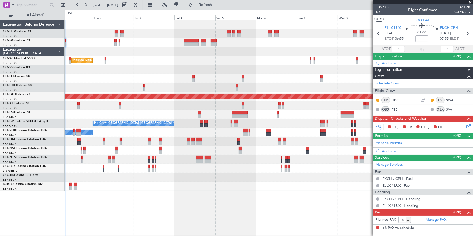
click at [208, 195] on div "Owner Melsbroek Air Base Owner [GEOGRAPHIC_DATA] Owner [GEOGRAPHIC_DATA] Planne…" at bounding box center [269, 128] width 408 height 216
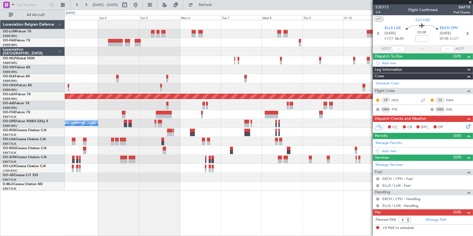
click at [174, 196] on div "Owner Melsbroek Air Base Planned Maint Milan ([GEOGRAPHIC_DATA]) Planned [GEOGR…" at bounding box center [269, 128] width 408 height 216
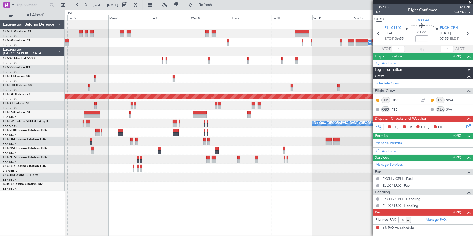
click at [131, 202] on div "Owner Melsbroek Air Base Planned [GEOGRAPHIC_DATA][PERSON_NAME]-[GEOGRAPHIC_DAT…" at bounding box center [269, 128] width 408 height 216
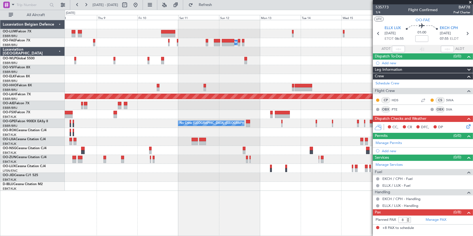
click at [156, 204] on div "Owner Melsbroek Air Base Planned [GEOGRAPHIC_DATA][PERSON_NAME]-[GEOGRAPHIC_DAT…" at bounding box center [269, 128] width 408 height 216
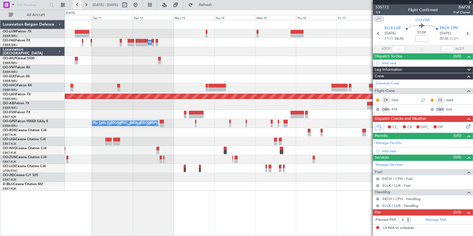
click at [79, 4] on button at bounding box center [77, 5] width 9 height 9
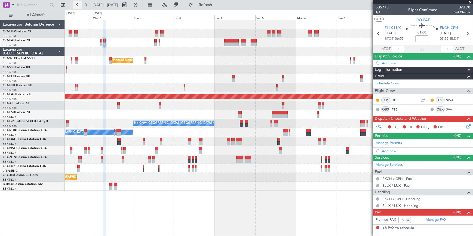
click at [79, 4] on button at bounding box center [77, 5] width 9 height 9
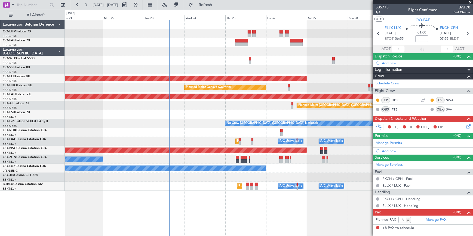
click at [144, 208] on div "Owner Melsbroek Air Base Owner [GEOGRAPHIC_DATA] Planned Maint Milan ([GEOGRAPH…" at bounding box center [269, 128] width 408 height 216
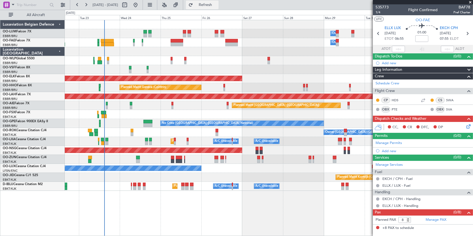
click at [215, 6] on span "Refresh" at bounding box center [205, 5] width 23 height 4
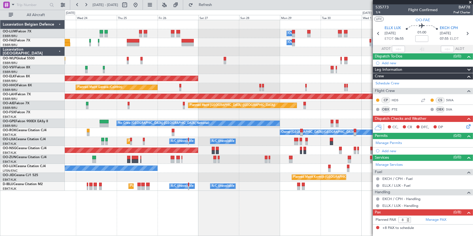
click at [160, 215] on div "Owner Melsbroek Air Base Owner [GEOGRAPHIC_DATA] Planned Maint [GEOGRAPHIC_DATA…" at bounding box center [269, 128] width 408 height 216
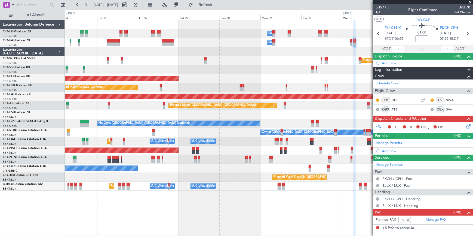
click at [166, 219] on div "Owner Melsbroek Air Base Owner [GEOGRAPHIC_DATA] Planned Maint Milan ([GEOGRAPH…" at bounding box center [269, 128] width 408 height 216
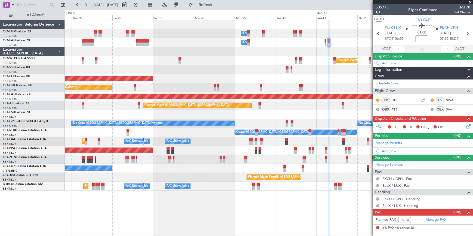
click at [134, 220] on div "Owner Melsbroek Air Base Owner [GEOGRAPHIC_DATA] Planned Maint Milan ([GEOGRAPH…" at bounding box center [269, 128] width 408 height 216
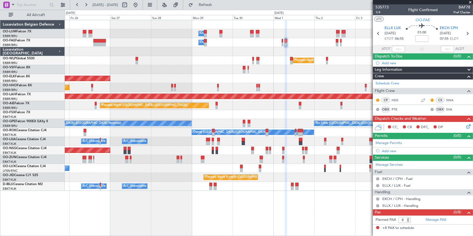
click at [136, 223] on div "Owner Melsbroek Air Base Owner [GEOGRAPHIC_DATA] Planned Maint Milan ([GEOGRAPH…" at bounding box center [269, 128] width 408 height 216
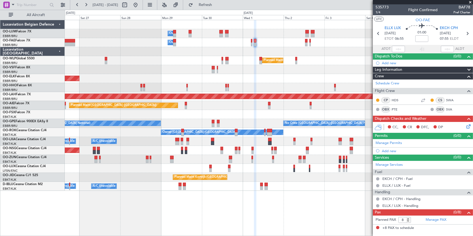
click at [182, 228] on div "Owner Melsbroek Air Base Owner [GEOGRAPHIC_DATA] Planned Maint Milan ([GEOGRAPH…" at bounding box center [269, 128] width 408 height 216
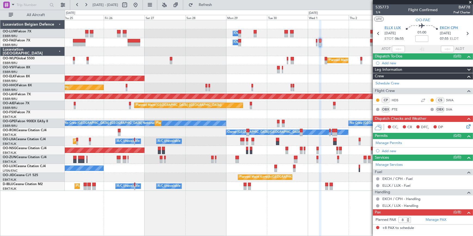
click at [237, 217] on div "Owner Melsbroek Air Base Owner [GEOGRAPHIC_DATA] Planned Maint Milan ([GEOGRAPH…" at bounding box center [269, 128] width 408 height 216
